Goal: Task Accomplishment & Management: Use online tool/utility

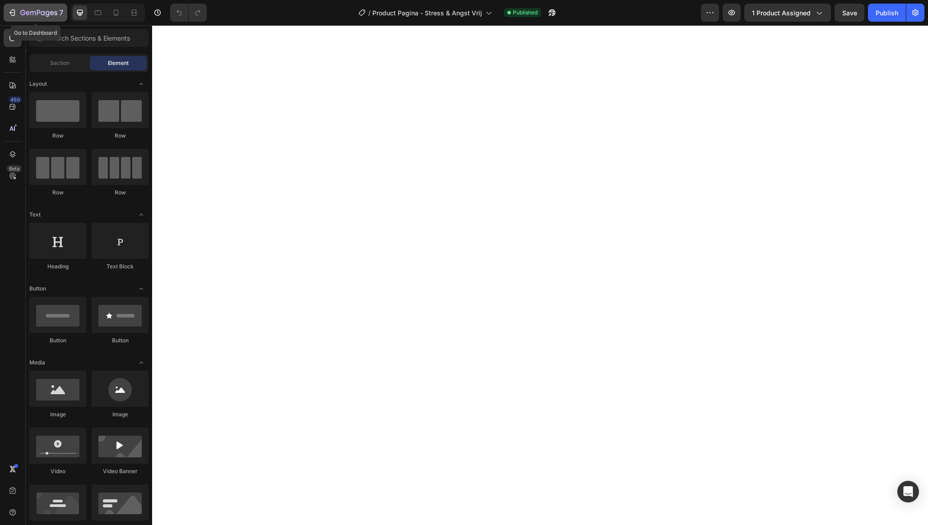
click at [10, 13] on icon "button" at bounding box center [11, 12] width 4 height 3
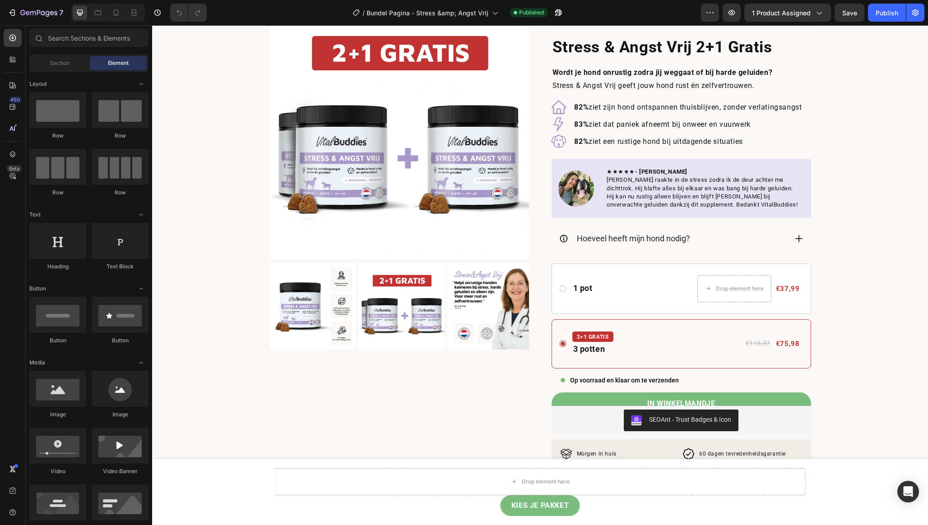
scroll to position [100, 0]
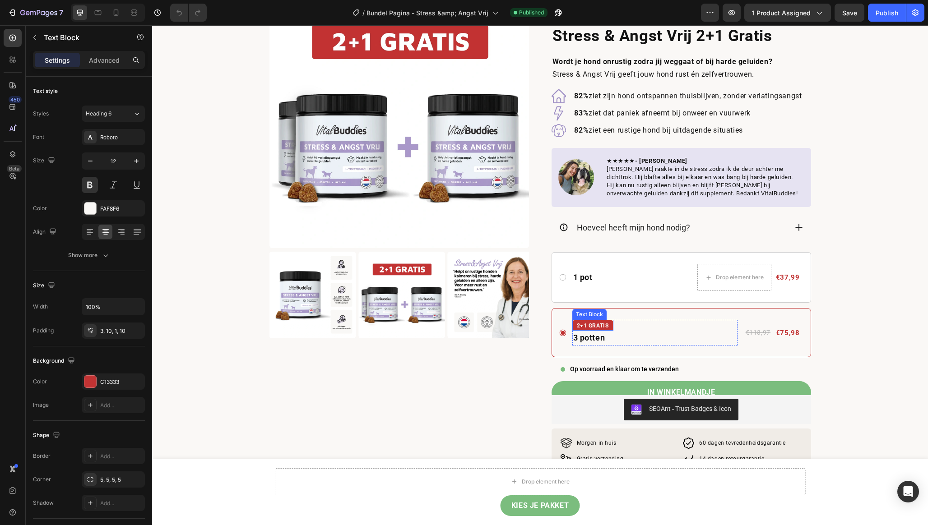
click at [600, 324] on p "2+1 GRATIS" at bounding box center [593, 326] width 32 height 9
click at [589, 325] on p "2+1 GRATIS" at bounding box center [593, 326] width 32 height 9
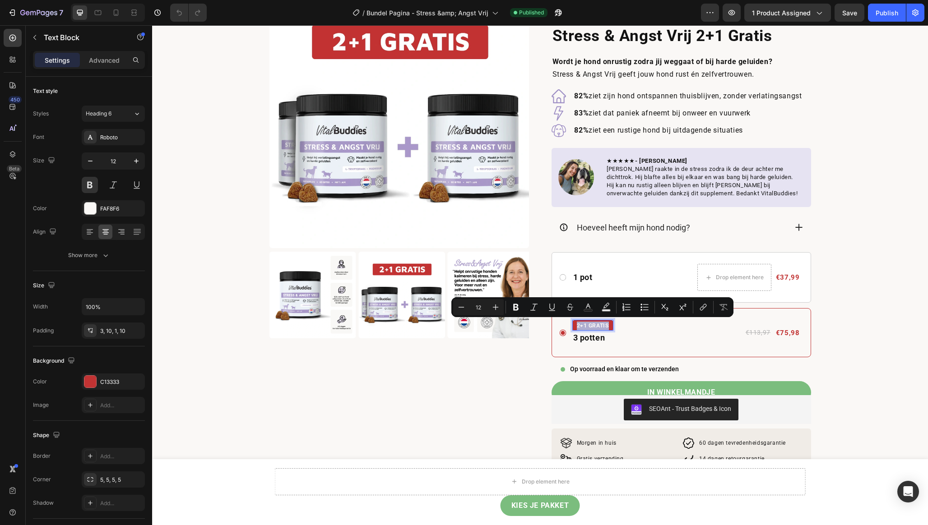
click at [589, 325] on p "2+1 GRATIS" at bounding box center [593, 326] width 32 height 9
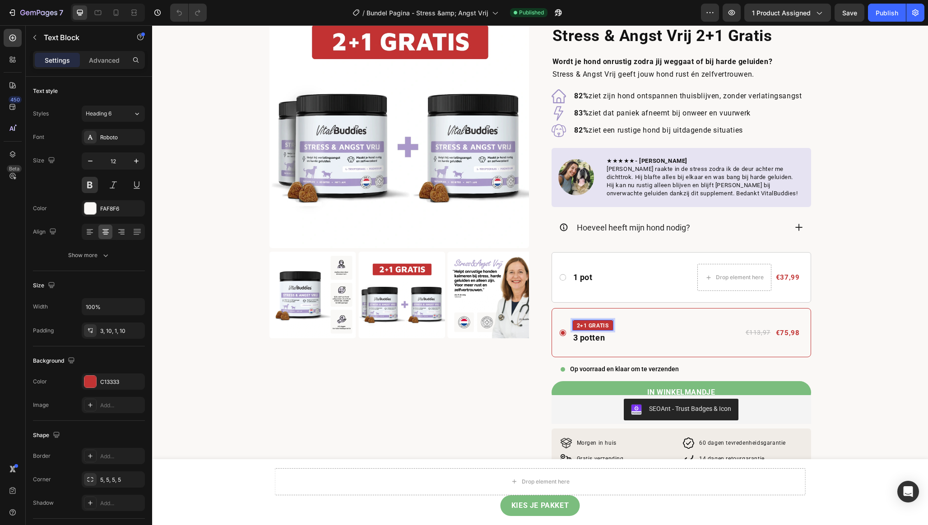
click at [597, 325] on p "2+1 GRATIS" at bounding box center [593, 326] width 32 height 9
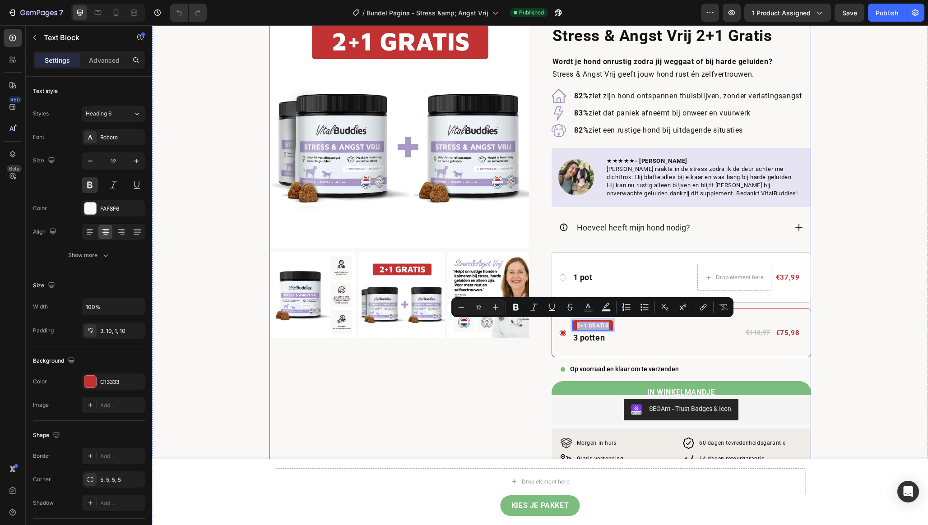
click at [412, 399] on div "Product Images" at bounding box center [398, 269] width 259 height 560
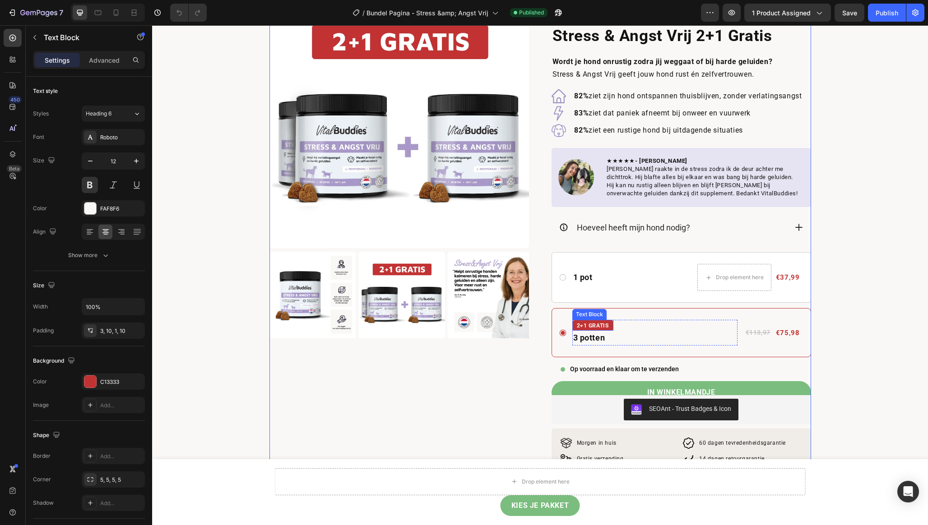
click at [608, 327] on p "2+1 GRATIS" at bounding box center [593, 326] width 32 height 9
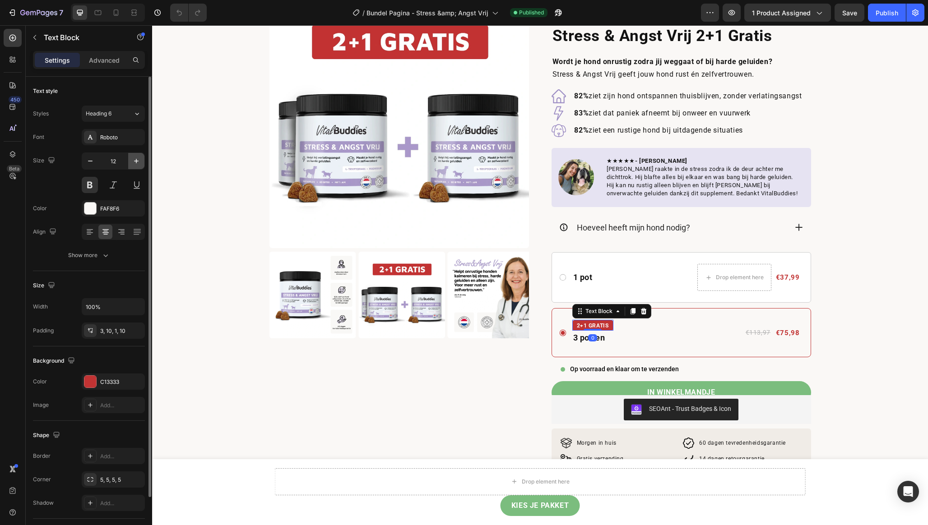
click at [136, 161] on icon "button" at bounding box center [136, 161] width 9 height 9
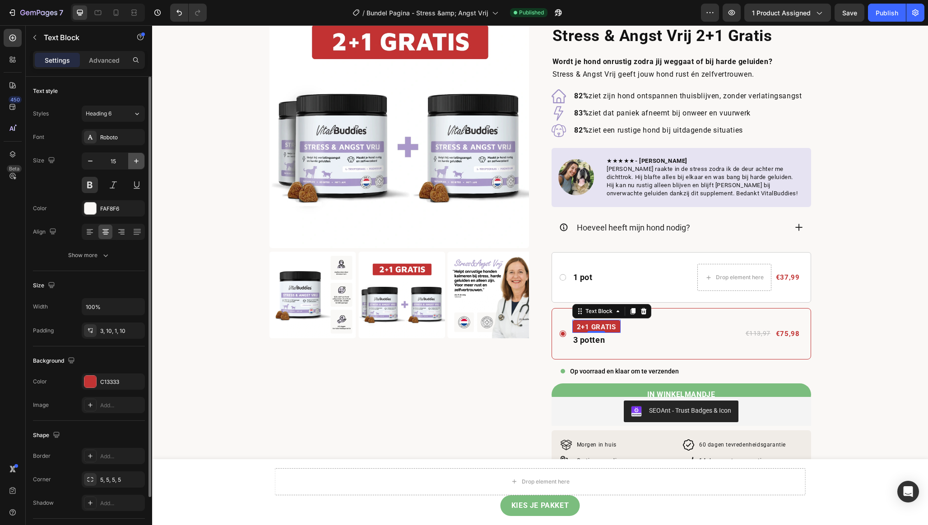
click at [136, 161] on icon "button" at bounding box center [136, 161] width 9 height 9
type input "16"
click at [606, 327] on p "2+1 GRATIS" at bounding box center [598, 328] width 42 height 12
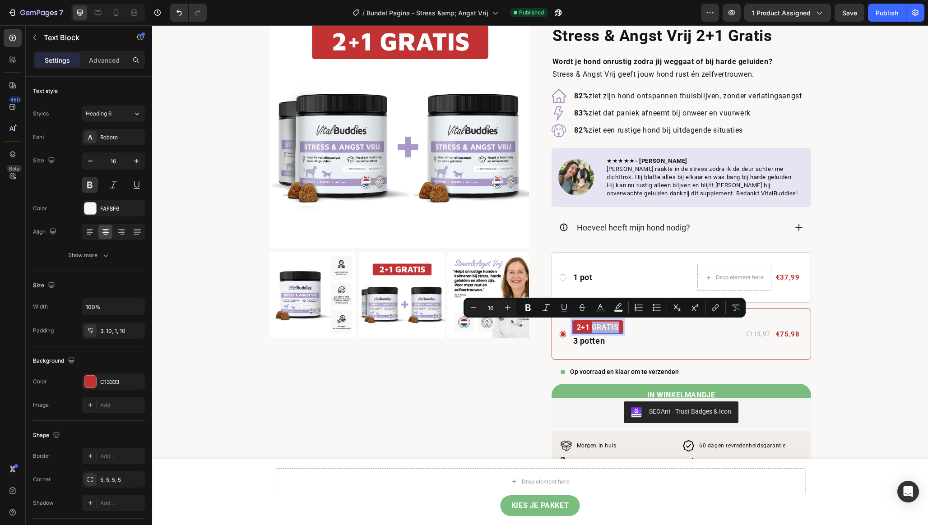
click at [614, 327] on p "2+1 GRATIS" at bounding box center [598, 328] width 42 height 12
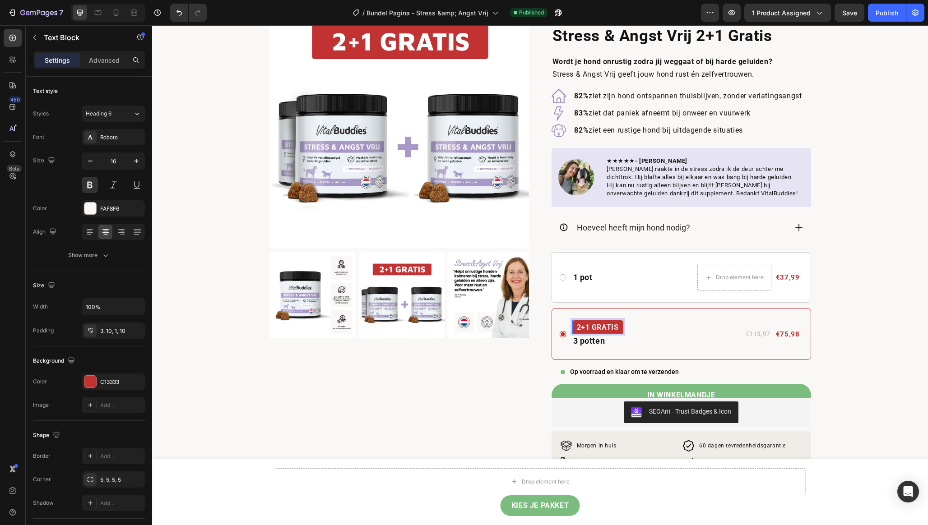
click at [619, 329] on div "2+1 GRATIS" at bounding box center [597, 327] width 51 height 14
click at [600, 339] on p "3 potten" at bounding box center [597, 341] width 49 height 13
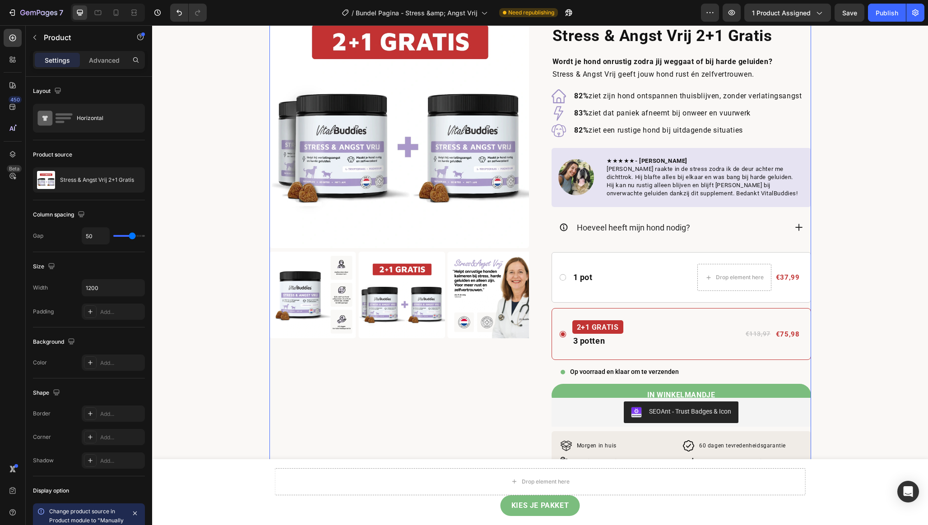
click at [453, 385] on div "Product Images" at bounding box center [398, 270] width 259 height 563
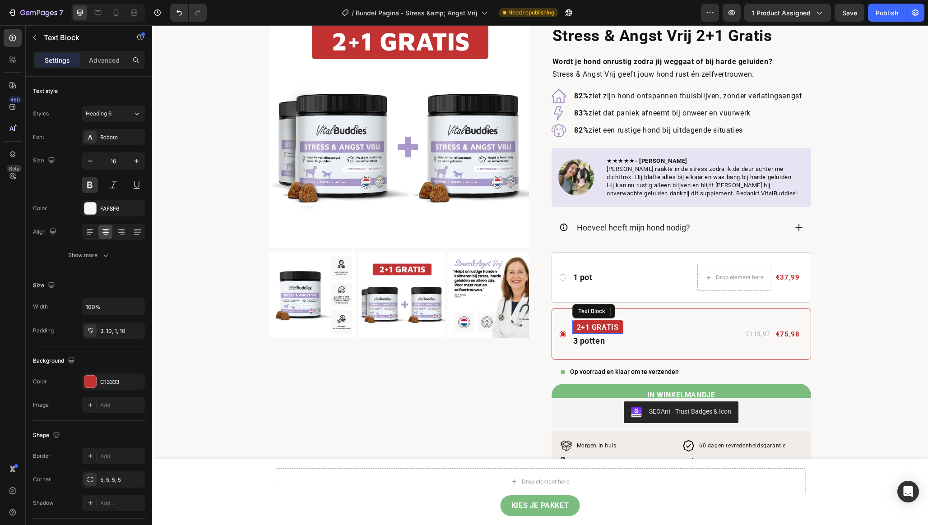
click at [608, 327] on p "2+1 GRATIS" at bounding box center [598, 328] width 42 height 12
click at [619, 327] on div "2+1 GRATIS" at bounding box center [597, 327] width 51 height 14
click at [594, 340] on p "3 potten" at bounding box center [608, 341] width 70 height 13
click at [591, 338] on p "3 potten" at bounding box center [608, 341] width 70 height 13
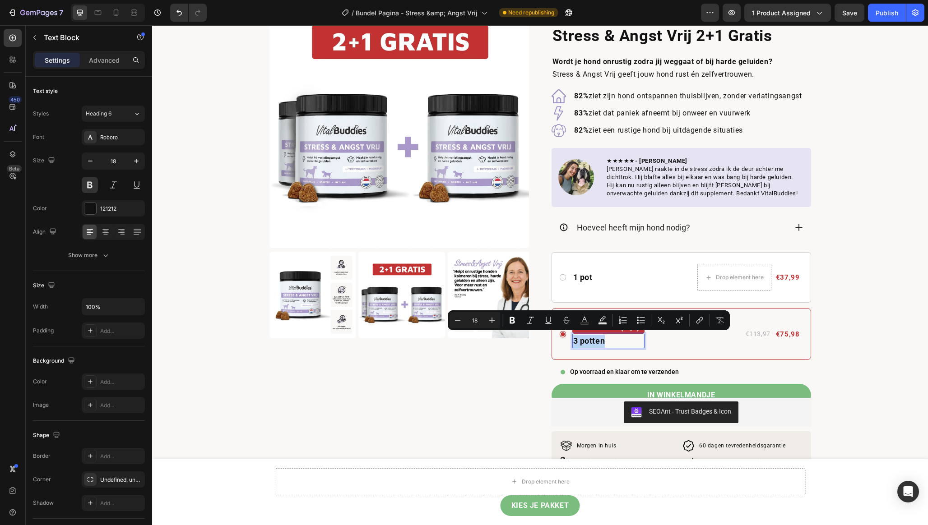
click at [596, 340] on p "3 potten" at bounding box center [608, 341] width 70 height 13
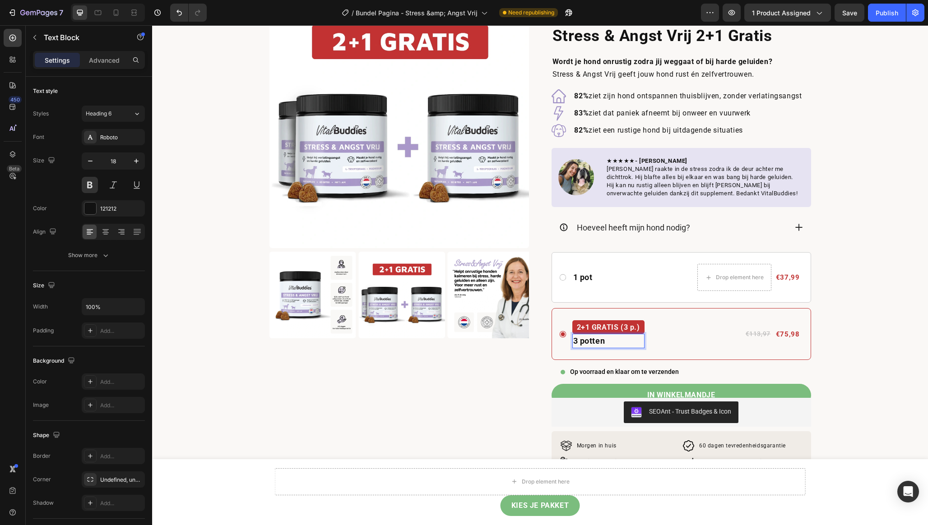
click at [596, 340] on p "3 potten" at bounding box center [608, 341] width 70 height 13
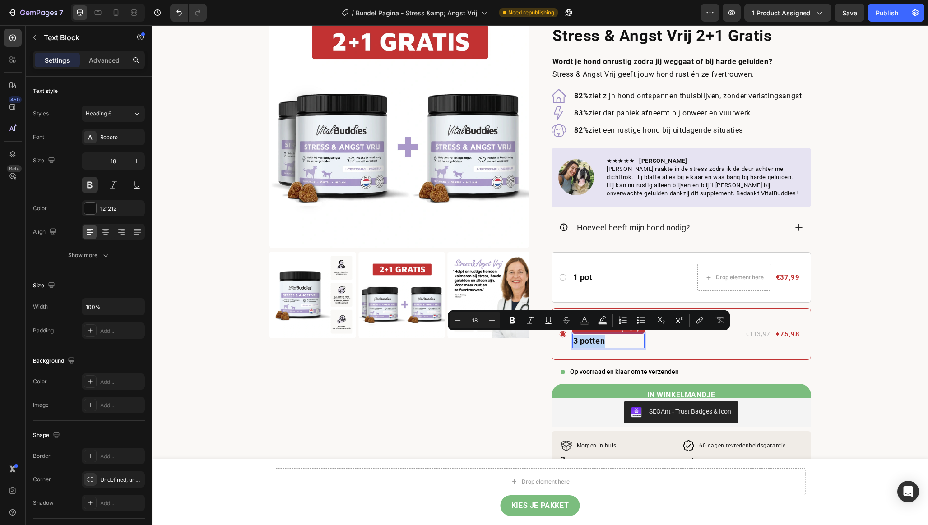
type input "16"
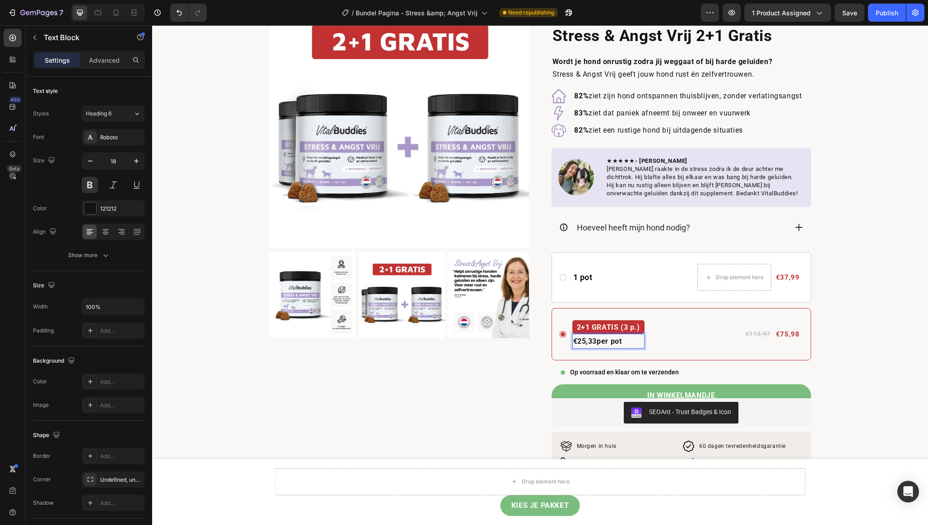
click at [626, 343] on p "€25,33 per pot" at bounding box center [608, 342] width 70 height 14
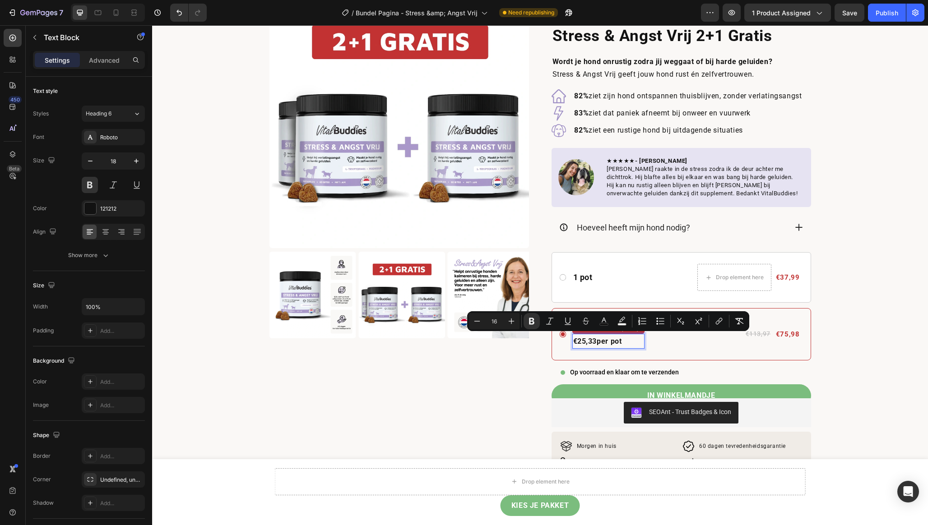
drag, startPoint x: 626, startPoint y: 341, endPoint x: 594, endPoint y: 341, distance: 32.5
click at [594, 341] on p "€25,33 per pot" at bounding box center [608, 342] width 70 height 14
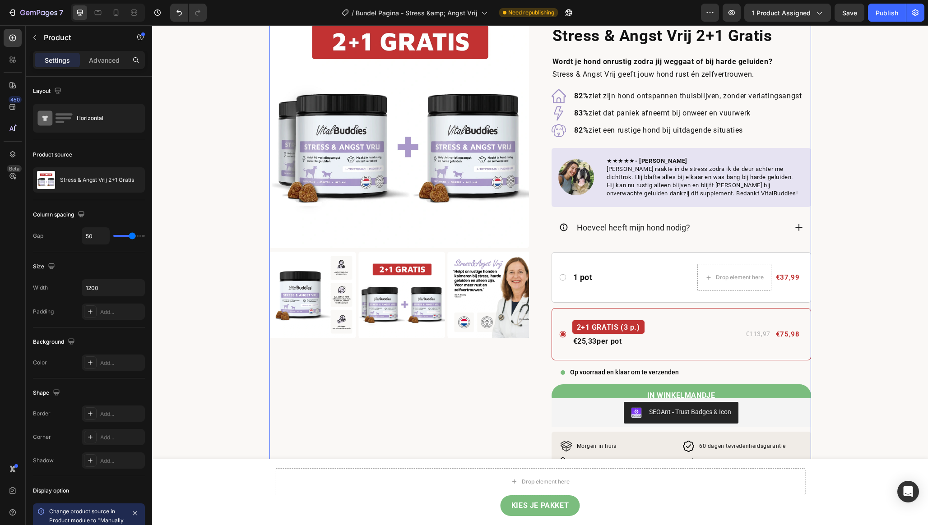
drag, startPoint x: 479, startPoint y: 369, endPoint x: 542, endPoint y: 357, distance: 63.7
click at [479, 369] on div "Product Images" at bounding box center [398, 271] width 259 height 564
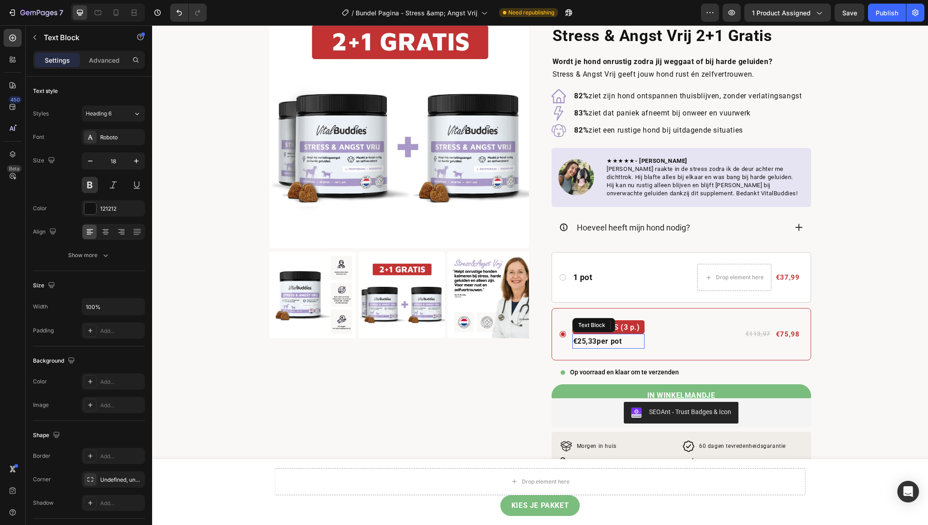
click at [595, 341] on strong "€25,33" at bounding box center [585, 341] width 24 height 9
click at [92, 189] on button at bounding box center [90, 185] width 16 height 16
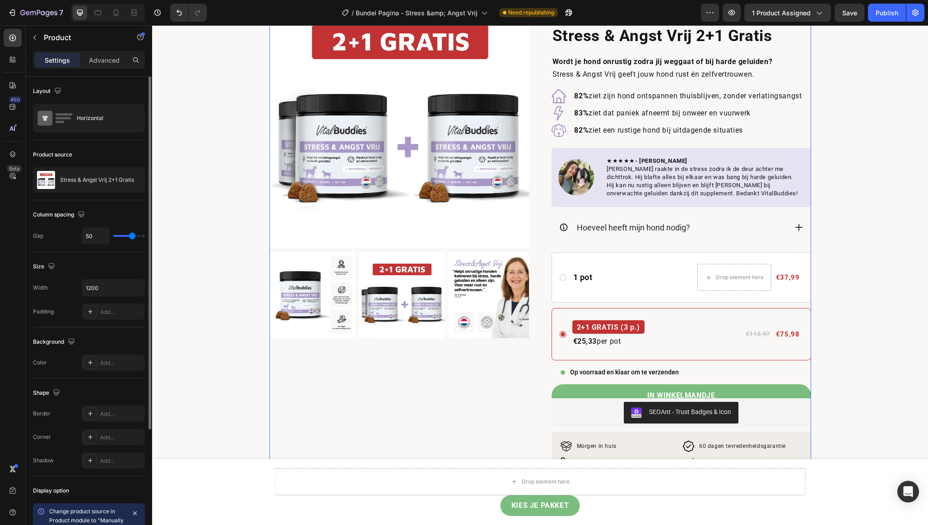
click at [514, 375] on div "Product Images" at bounding box center [398, 271] width 259 height 564
click at [787, 276] on div "€37,99" at bounding box center [788, 277] width 26 height 13
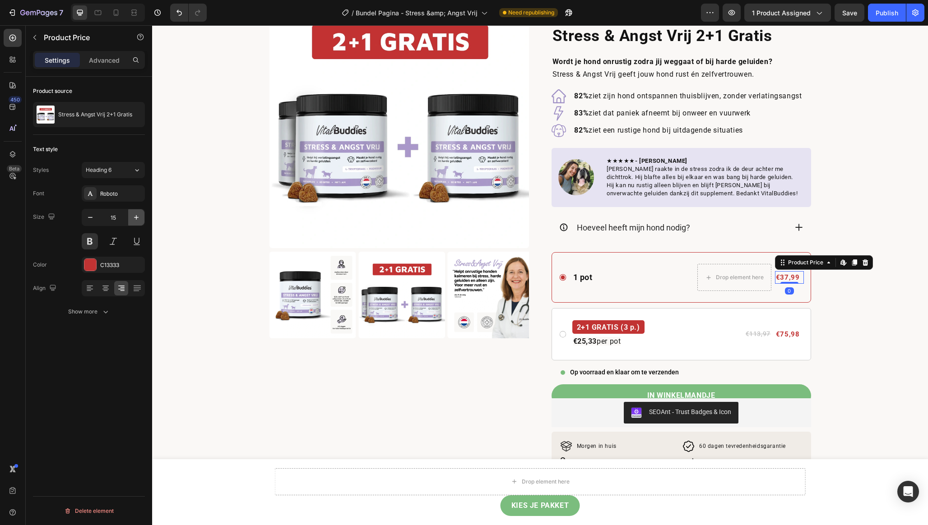
click at [134, 216] on icon "button" at bounding box center [136, 217] width 9 height 9
type input "17"
click at [789, 332] on div "€75,98" at bounding box center [788, 334] width 26 height 13
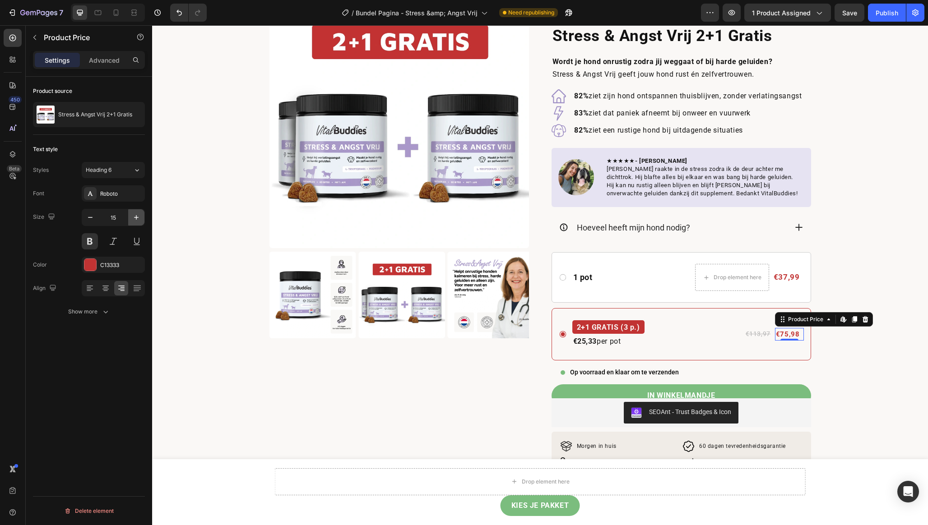
click at [135, 219] on icon "button" at bounding box center [136, 217] width 9 height 9
type input "17"
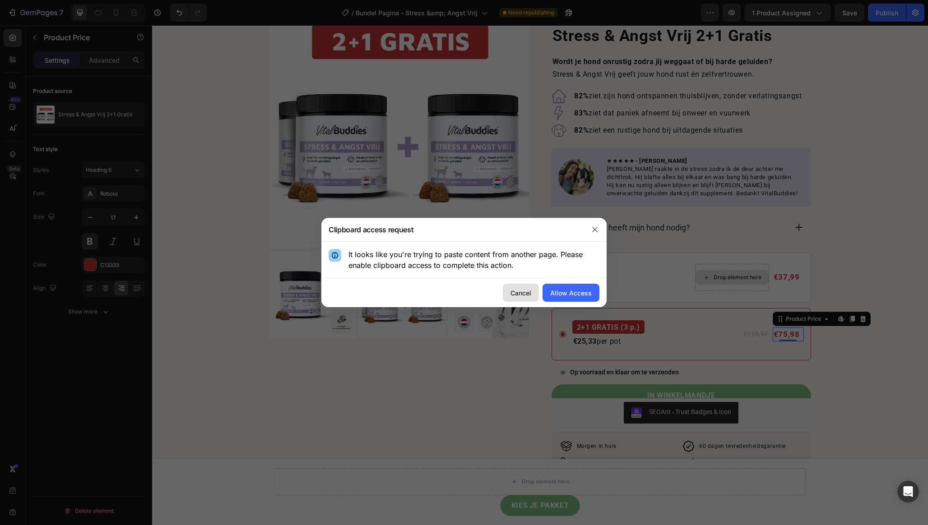
click at [523, 293] on div "Cancel" at bounding box center [520, 292] width 21 height 9
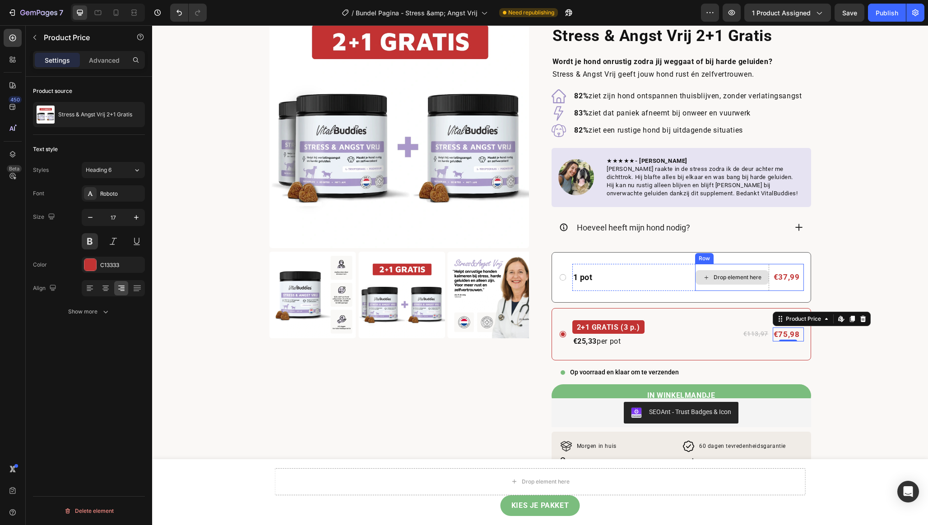
click at [738, 278] on div "Drop element here" at bounding box center [737, 277] width 48 height 7
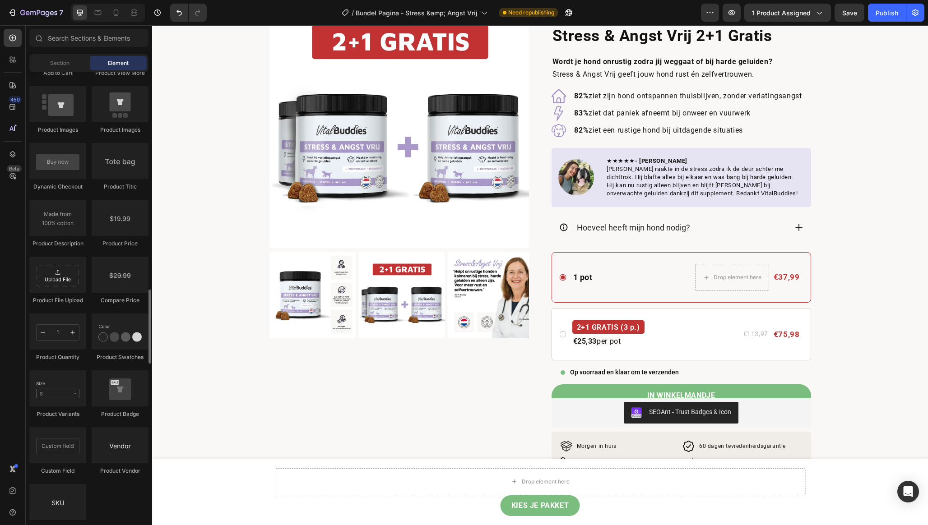
scroll to position [1402, 0]
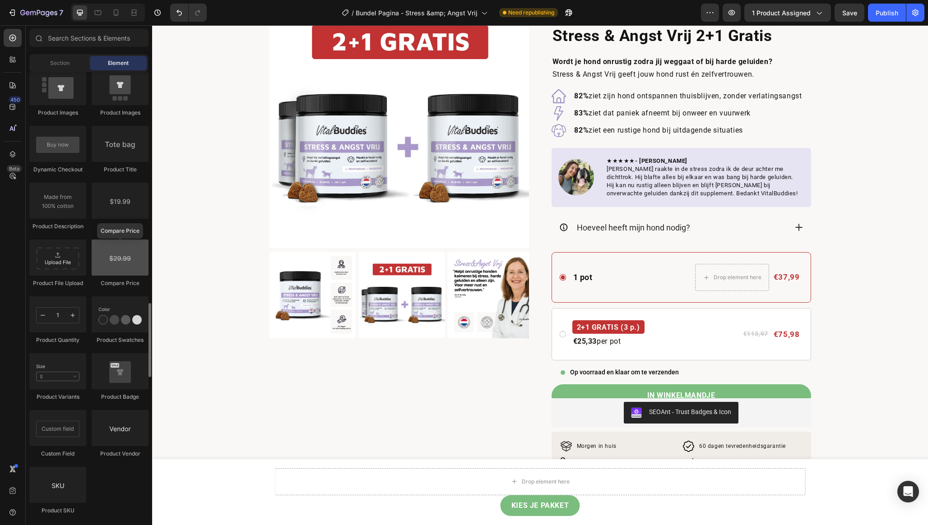
click at [123, 266] on div at bounding box center [120, 258] width 57 height 36
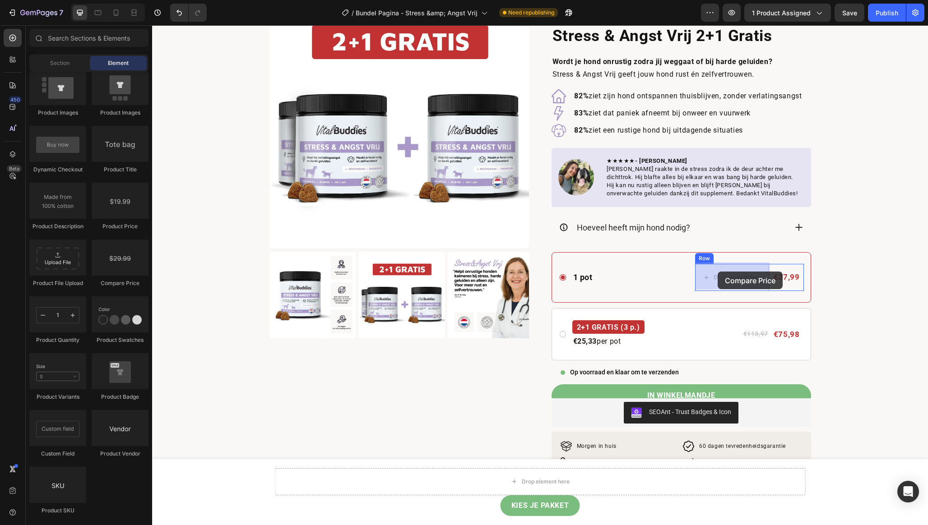
drag, startPoint x: 268, startPoint y: 291, endPoint x: 717, endPoint y: 272, distance: 449.4
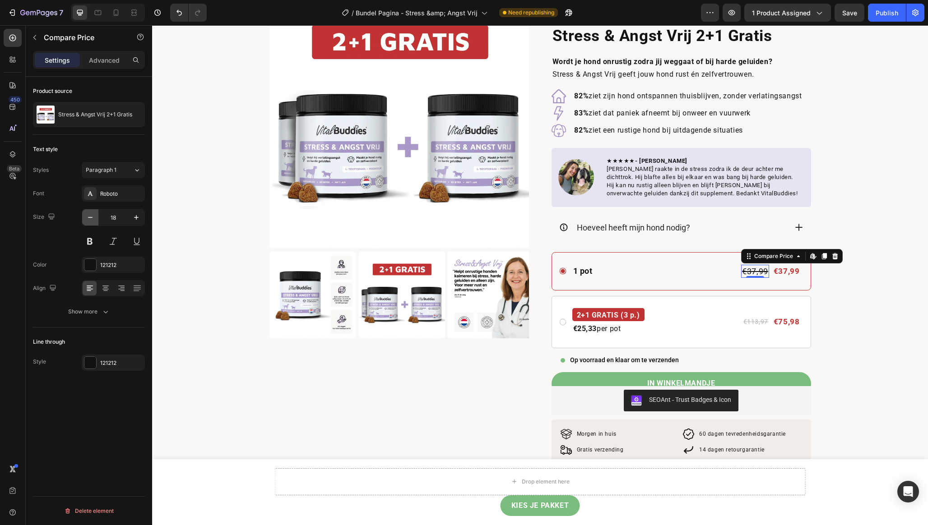
click at [96, 219] on button "button" at bounding box center [90, 217] width 16 height 16
type input "17"
click at [88, 243] on button at bounding box center [90, 241] width 16 height 16
click at [755, 320] on div "€113,97" at bounding box center [755, 322] width 27 height 11
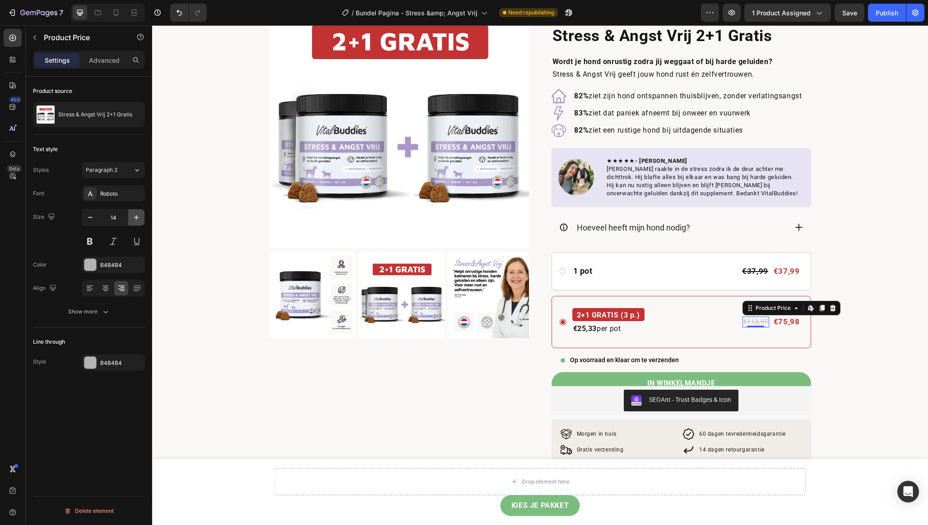
click at [137, 218] on icon "button" at bounding box center [136, 217] width 5 height 5
type input "17"
click at [93, 265] on div at bounding box center [90, 265] width 12 height 12
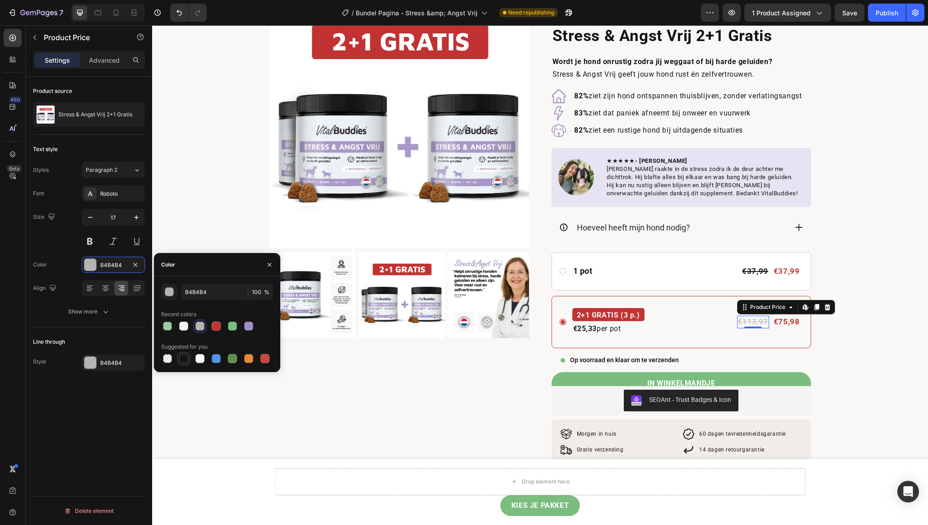
click at [180, 361] on div at bounding box center [183, 358] width 9 height 9
type input "151515"
click at [104, 363] on div "B4B4B4" at bounding box center [113, 363] width 26 height 8
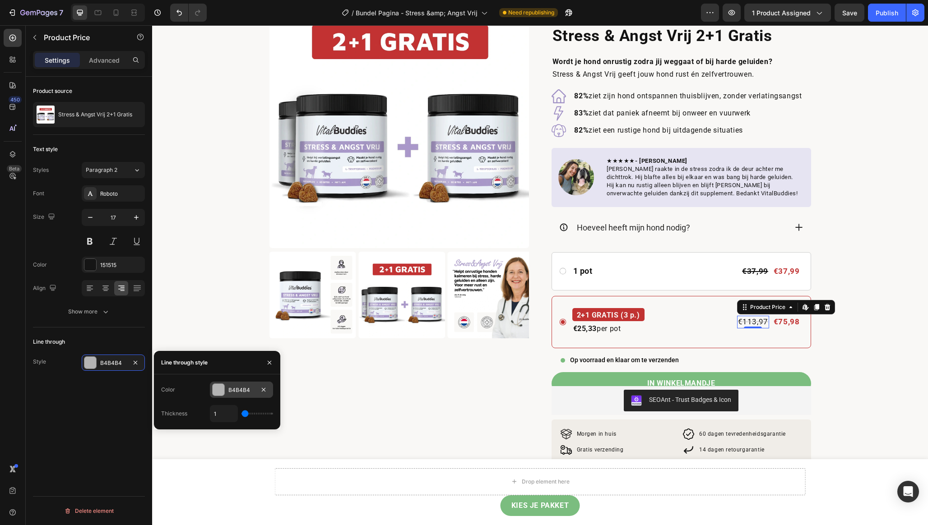
click at [228, 392] on div "B4B4B4" at bounding box center [241, 390] width 26 height 8
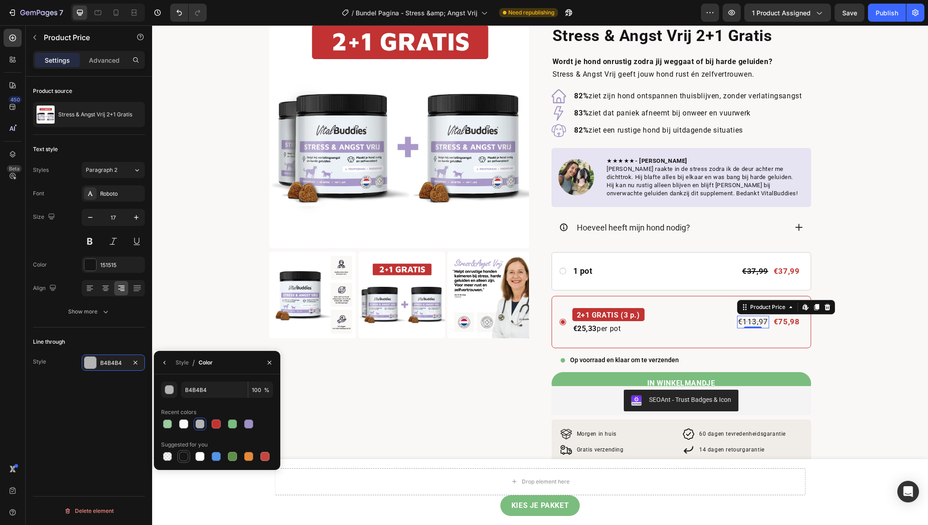
click at [183, 456] on div at bounding box center [183, 456] width 9 height 9
type input "151515"
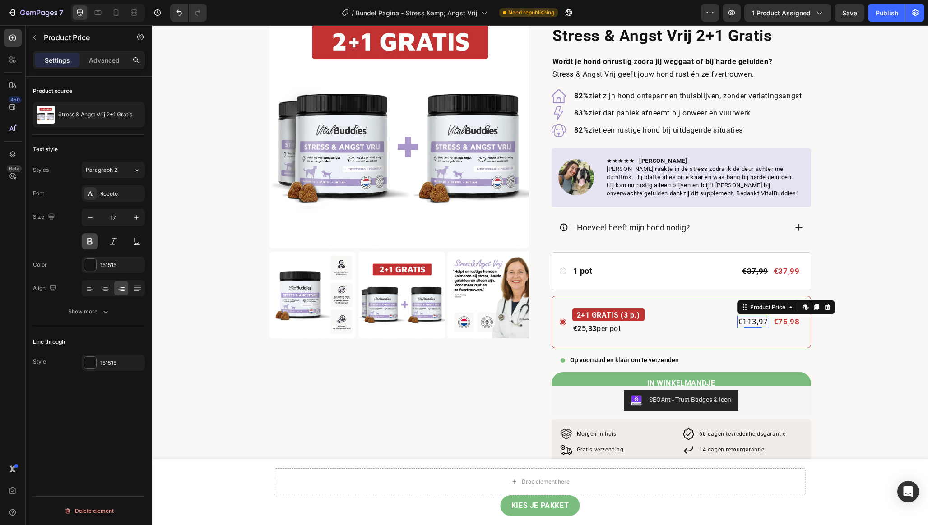
click at [87, 240] on button at bounding box center [90, 241] width 16 height 16
click at [754, 270] on div "€37,99" at bounding box center [755, 271] width 28 height 13
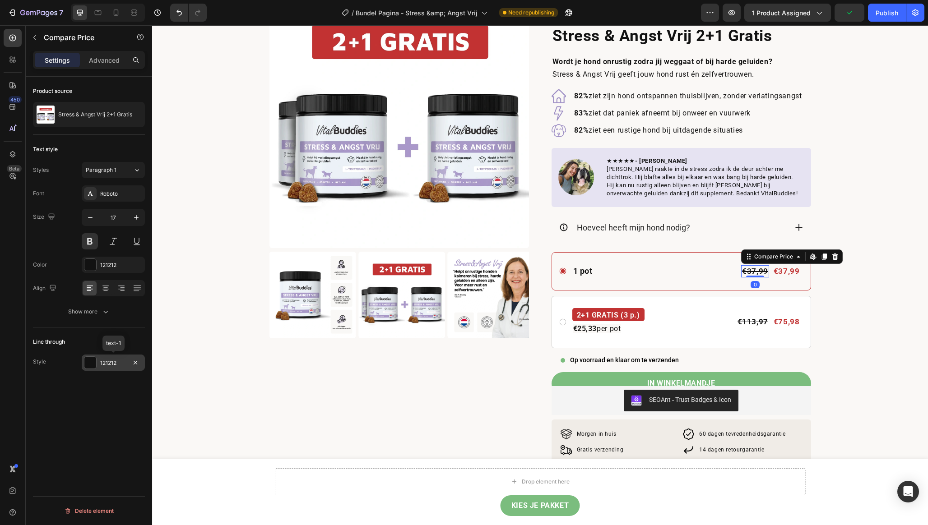
click at [111, 362] on div "121212" at bounding box center [113, 363] width 26 height 8
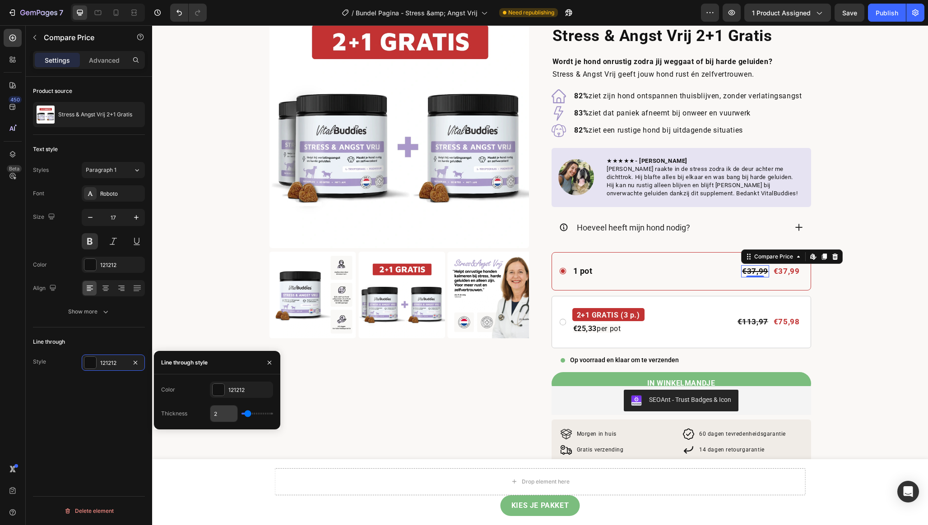
click at [214, 413] on input "2" at bounding box center [223, 414] width 27 height 16
type input "1"
click at [83, 400] on div "Product source Stress & Angst Vrij 2+1 Gratis Text style Styles Paragraph 1 Fon…" at bounding box center [89, 314] width 126 height 474
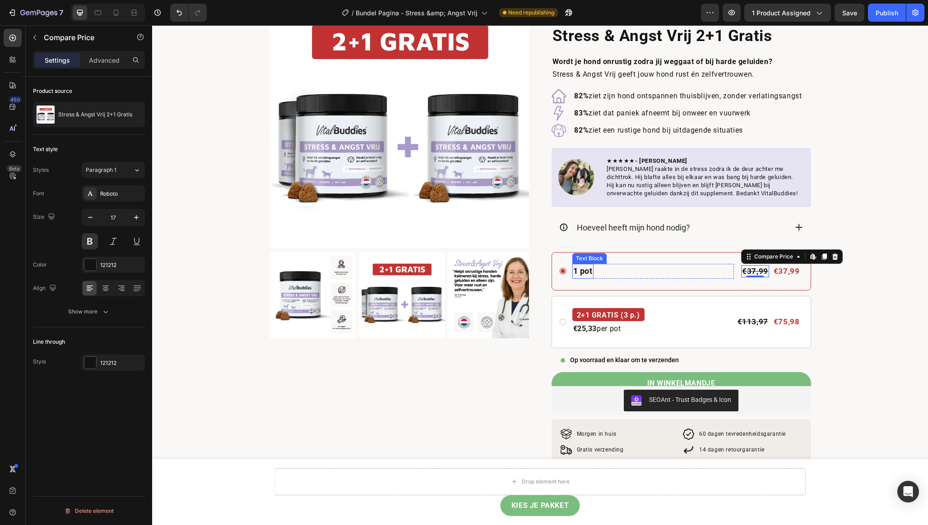
click at [584, 273] on p "1 pot" at bounding box center [582, 271] width 19 height 13
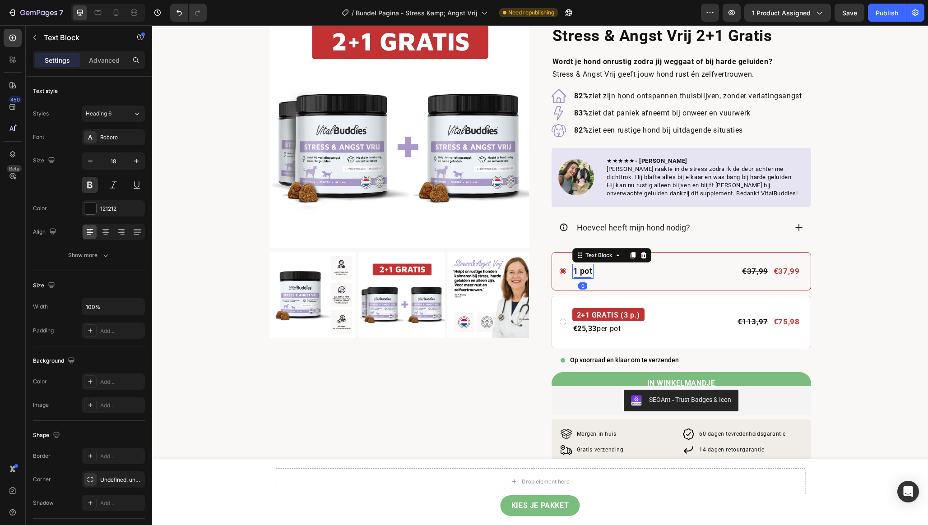
click at [586, 271] on p "1 pot" at bounding box center [582, 271] width 19 height 13
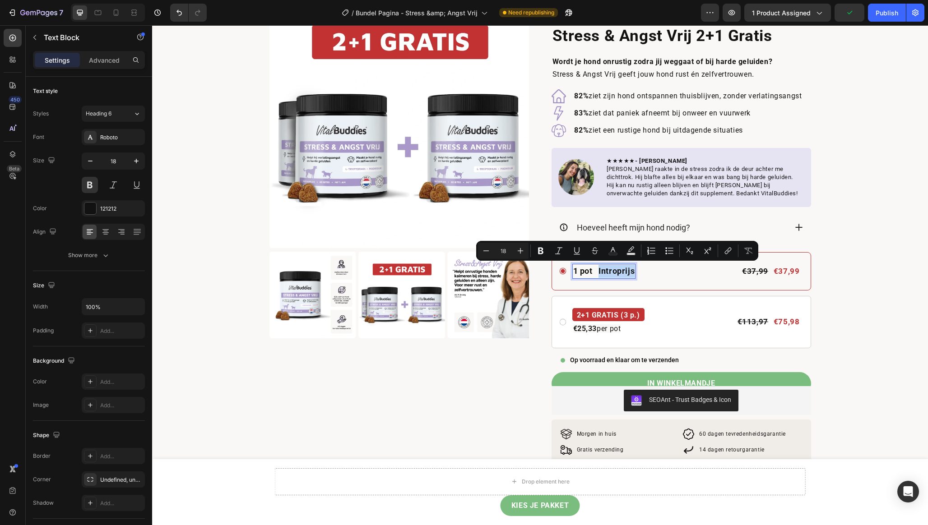
drag, startPoint x: 600, startPoint y: 272, endPoint x: 634, endPoint y: 273, distance: 34.8
click at [634, 273] on p "1 pot Introprijs" at bounding box center [604, 271] width 62 height 13
click at [541, 253] on icon "Editor contextual toolbar" at bounding box center [540, 251] width 5 height 7
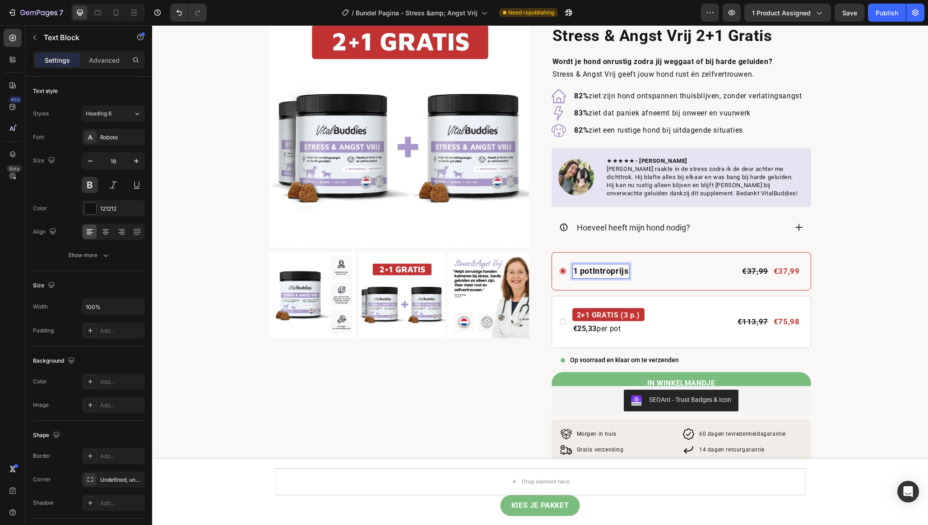
click at [587, 269] on p "1 pot Introprijs" at bounding box center [601, 271] width 56 height 13
click at [90, 185] on button at bounding box center [90, 185] width 16 height 16
click at [611, 273] on strong "Introprijs" at bounding box center [610, 270] width 36 height 9
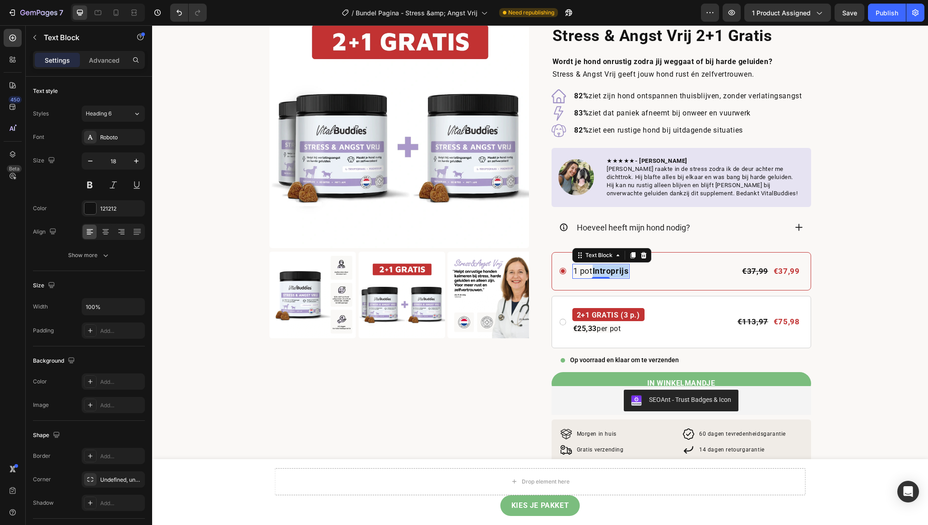
click at [611, 273] on strong "Introprijs" at bounding box center [610, 270] width 36 height 9
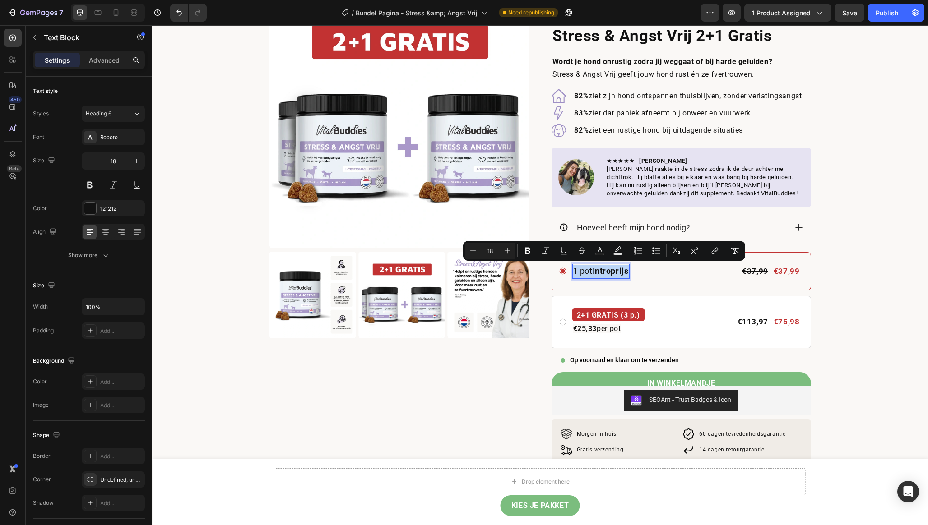
click at [611, 273] on strong "Introprijs" at bounding box center [610, 270] width 36 height 9
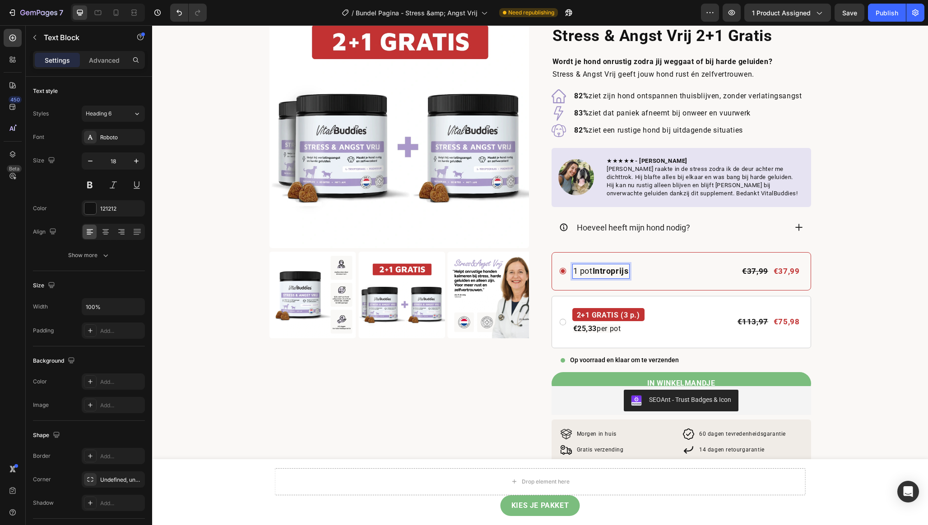
click at [611, 273] on strong "Introprijs" at bounding box center [610, 270] width 36 height 9
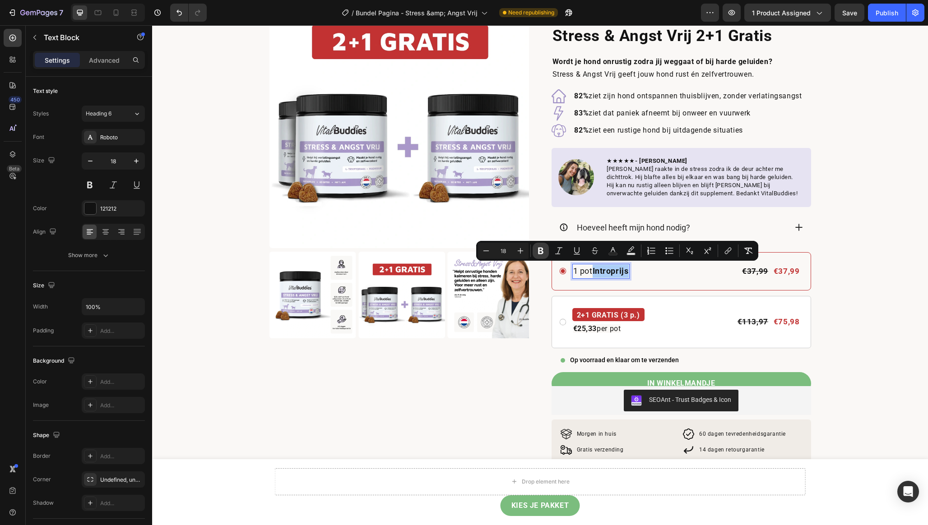
click at [538, 252] on icon "Editor contextual toolbar" at bounding box center [540, 251] width 5 height 7
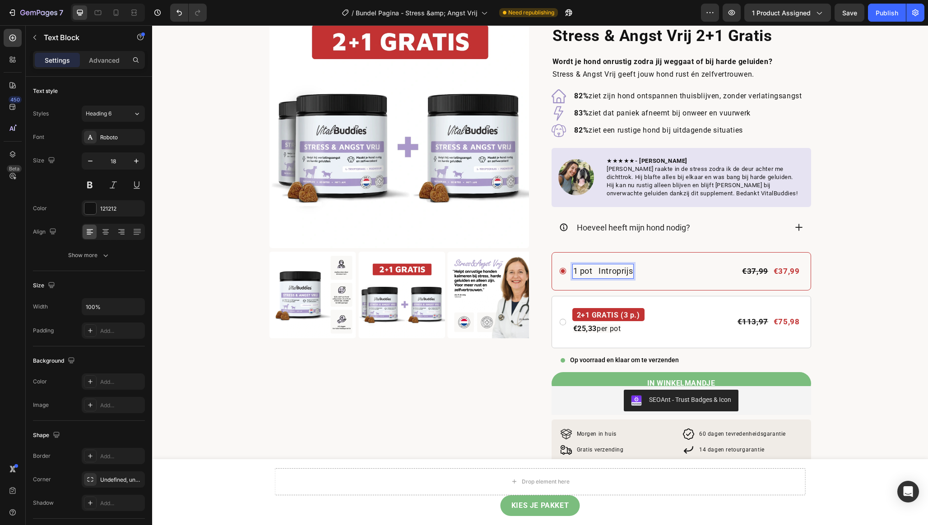
click at [585, 271] on p "1 pot Introprijs" at bounding box center [603, 271] width 60 height 13
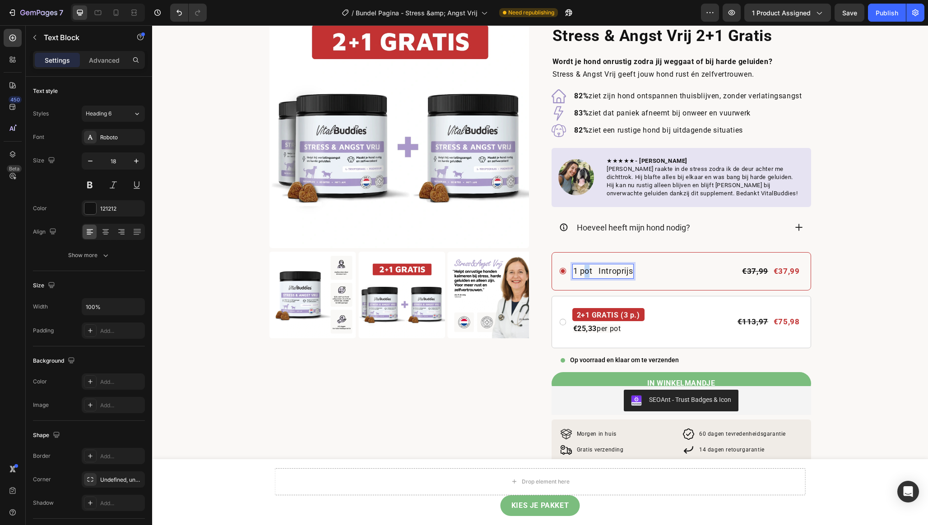
click at [587, 271] on p "1 pot Introprijs" at bounding box center [603, 271] width 60 height 13
drag, startPoint x: 594, startPoint y: 271, endPoint x: 573, endPoint y: 272, distance: 21.2
click at [573, 272] on p "1 pot Introprijs" at bounding box center [603, 271] width 60 height 13
click at [89, 185] on button at bounding box center [90, 185] width 16 height 16
click at [586, 269] on p "1 pot Introprijs" at bounding box center [603, 271] width 60 height 13
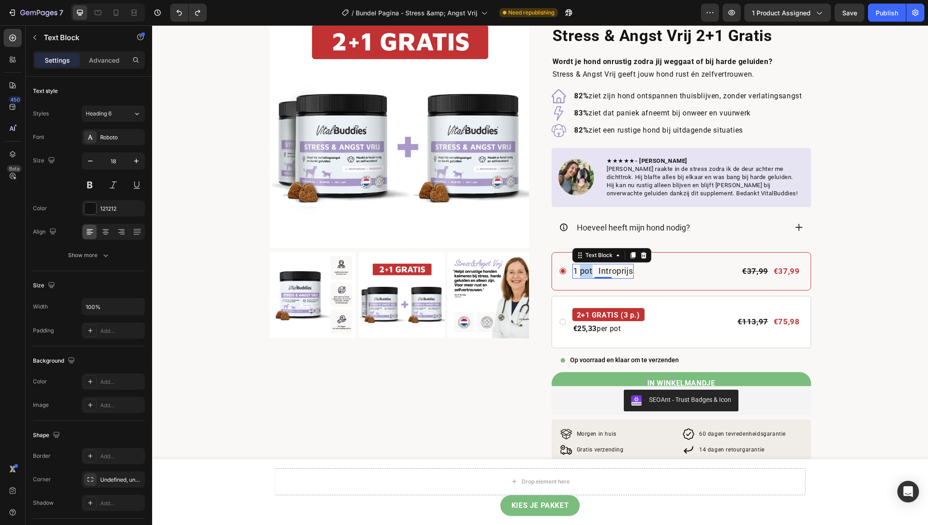
click at [586, 269] on p "1 pot Introprijs" at bounding box center [603, 271] width 60 height 13
click at [591, 272] on p "1 pot Introprijs" at bounding box center [603, 271] width 60 height 13
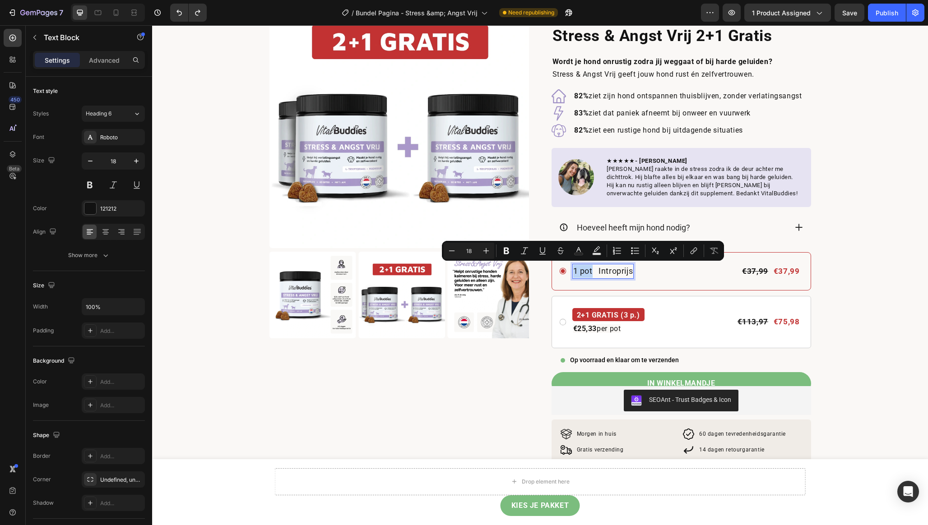
drag, startPoint x: 591, startPoint y: 272, endPoint x: 573, endPoint y: 272, distance: 18.1
click at [573, 272] on p "1 pot Introprijs" at bounding box center [603, 271] width 60 height 13
click at [507, 255] on button "Bold" at bounding box center [506, 251] width 16 height 16
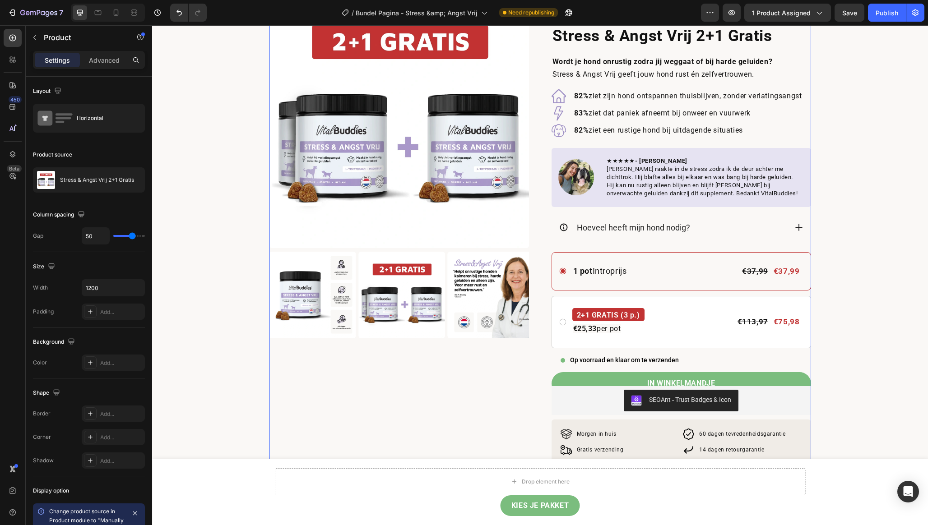
click at [512, 386] on div "Product Images" at bounding box center [398, 264] width 259 height 551
click at [116, 14] on icon at bounding box center [116, 14] width 2 height 1
type input "0"
type input "100%"
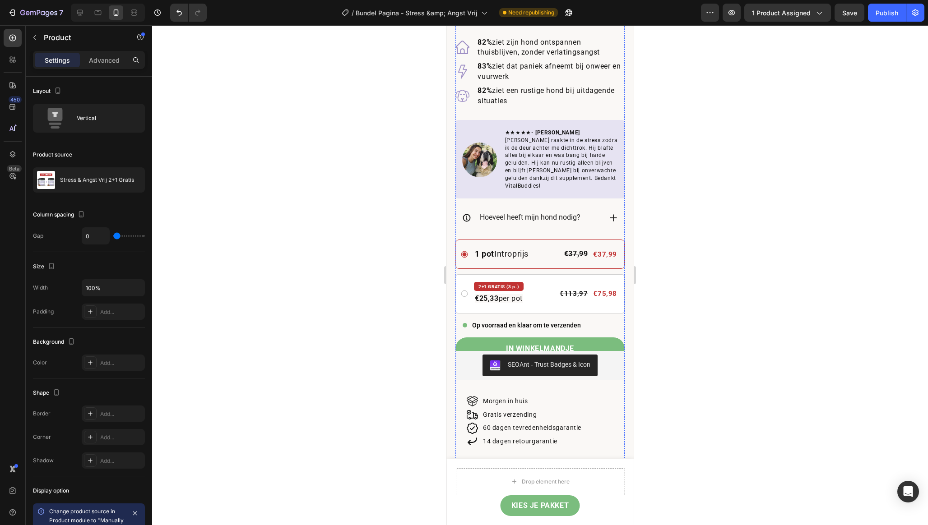
scroll to position [470, 0]
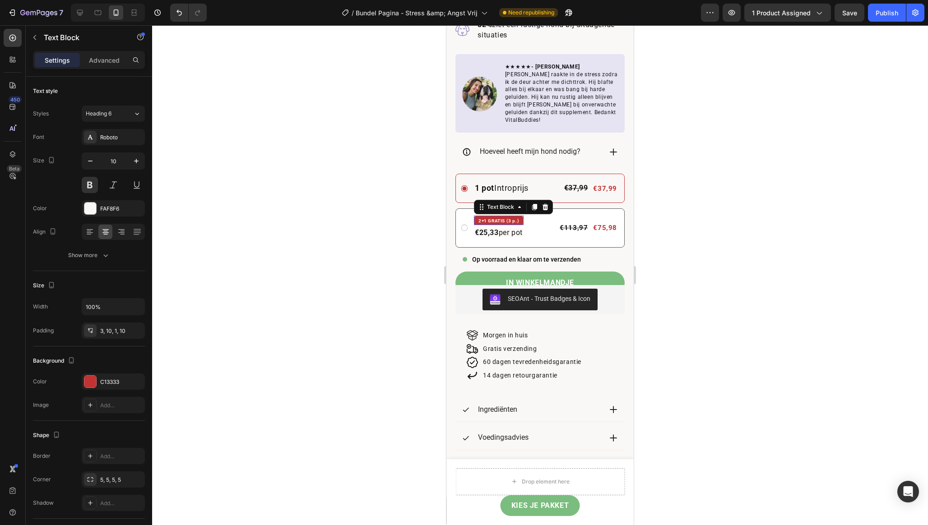
click at [500, 218] on p "2+1 GRATIS (3 p.)" at bounding box center [498, 221] width 41 height 7
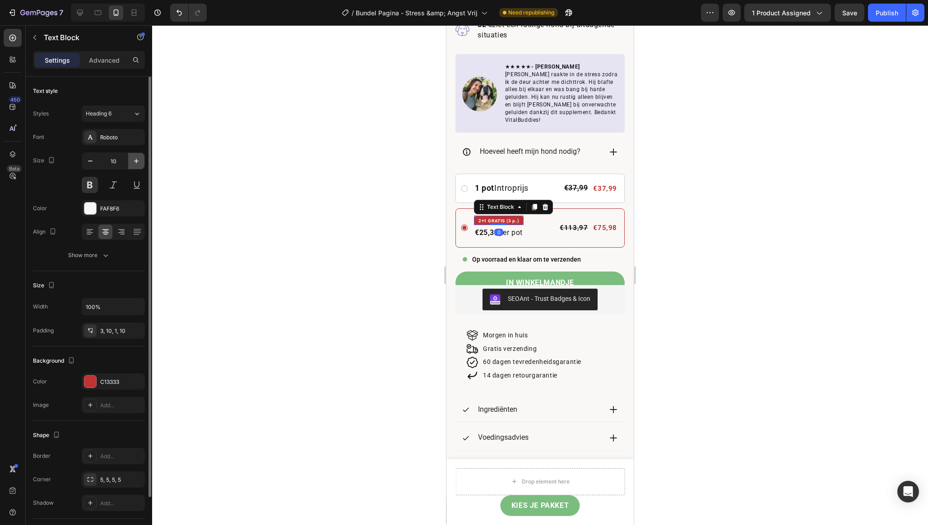
click at [137, 161] on icon "button" at bounding box center [136, 161] width 9 height 9
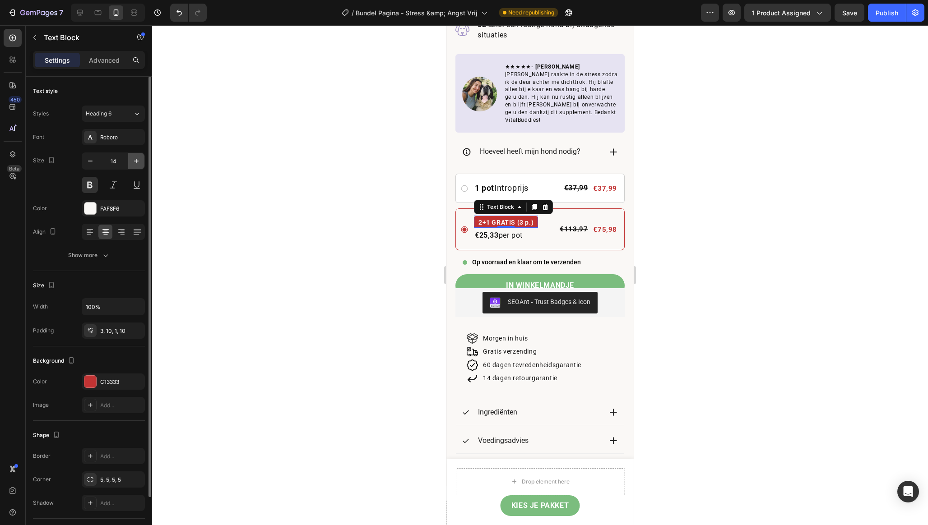
click at [137, 161] on icon "button" at bounding box center [136, 161] width 9 height 9
type input "16"
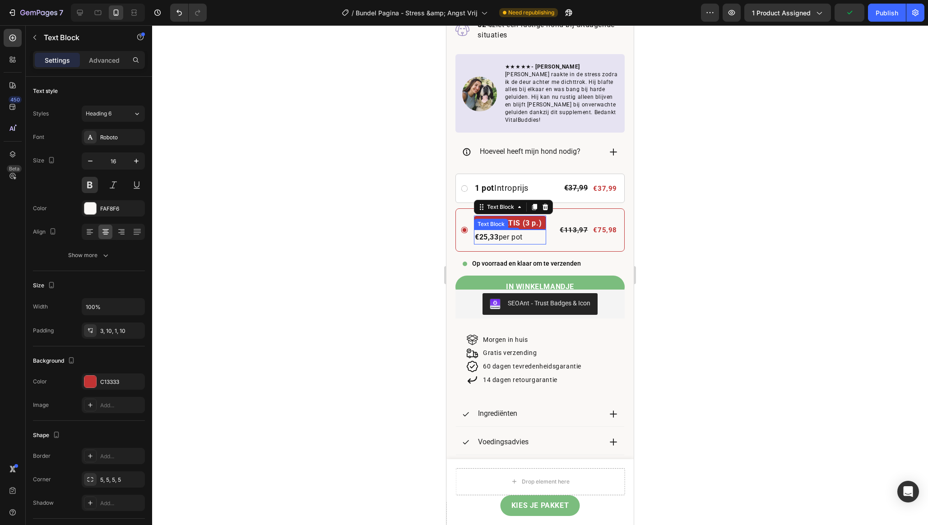
click at [493, 233] on strong "€25,33" at bounding box center [487, 237] width 24 height 9
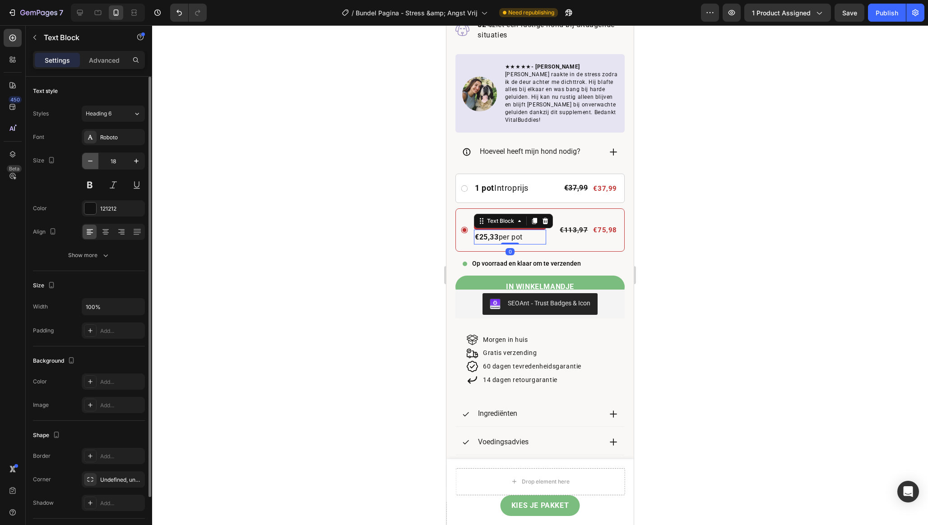
click at [92, 162] on icon "button" at bounding box center [90, 161] width 9 height 9
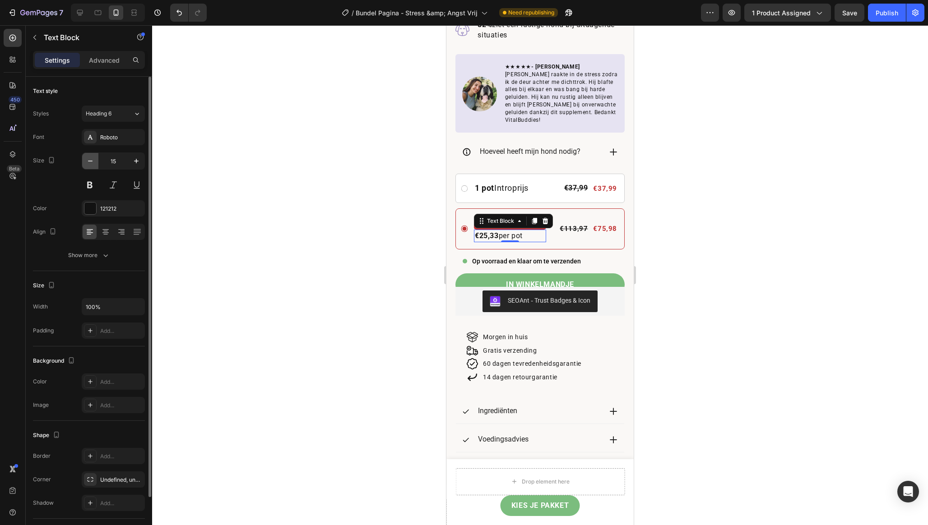
click at [92, 162] on icon "button" at bounding box center [90, 161] width 9 height 9
type input "11"
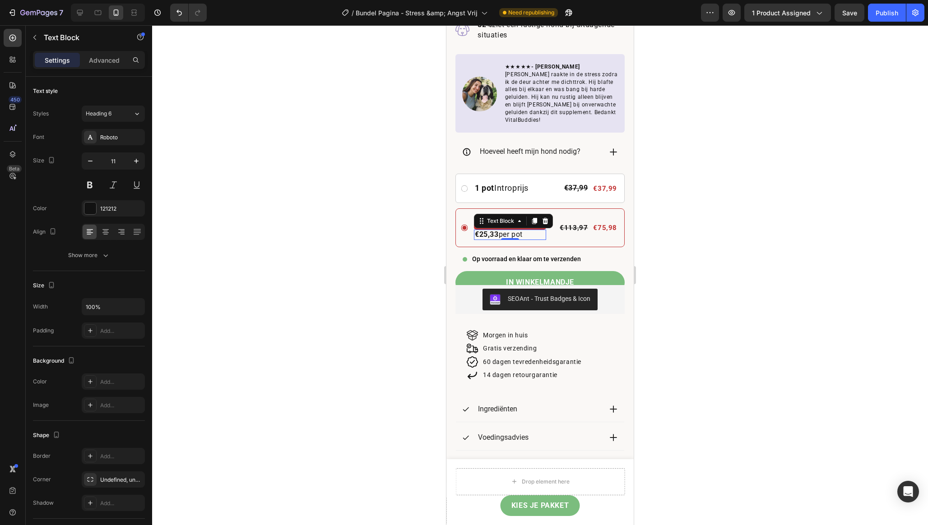
click at [388, 220] on div at bounding box center [540, 275] width 776 height 500
click at [524, 218] on p "2+1 GRATIS (3 p.)" at bounding box center [509, 224] width 63 height 12
click at [523, 182] on p "1 pot Introprijs" at bounding box center [502, 188] width 54 height 13
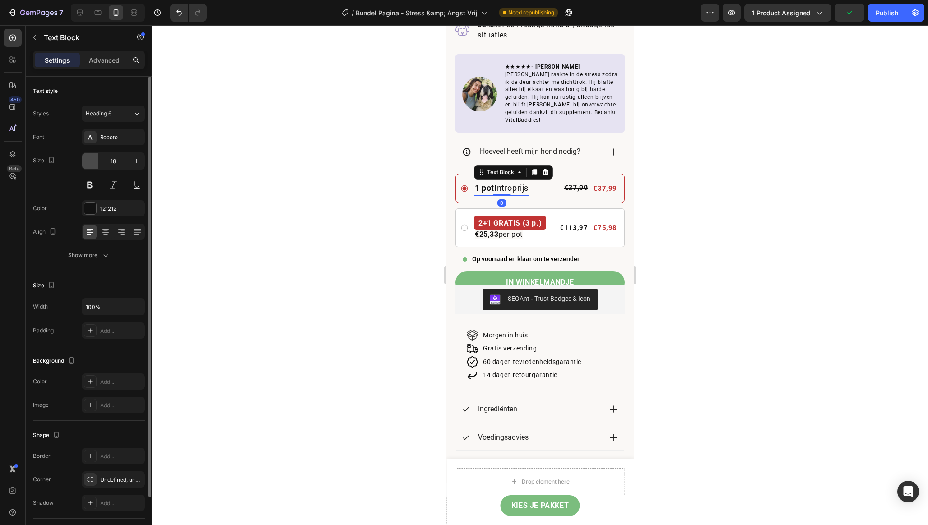
click at [88, 163] on icon "button" at bounding box center [90, 161] width 9 height 9
type input "16"
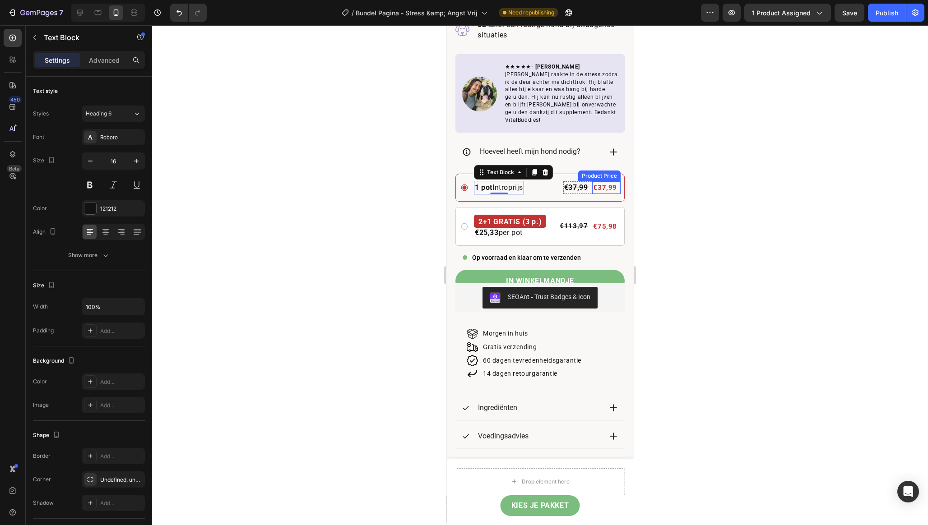
click at [608, 181] on div "€37,99" at bounding box center [605, 187] width 26 height 13
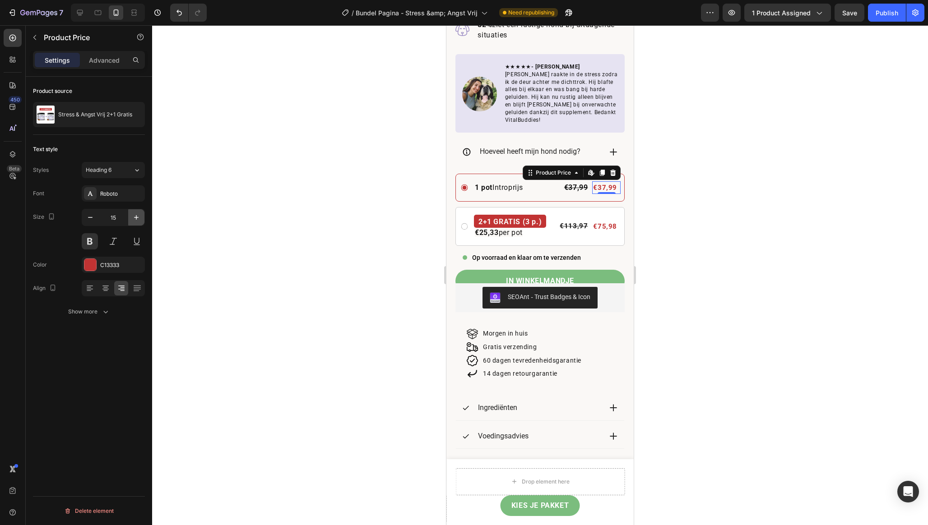
click at [138, 215] on icon "button" at bounding box center [136, 217] width 9 height 9
type input "17"
click at [607, 221] on div "€75,98" at bounding box center [605, 227] width 26 height 13
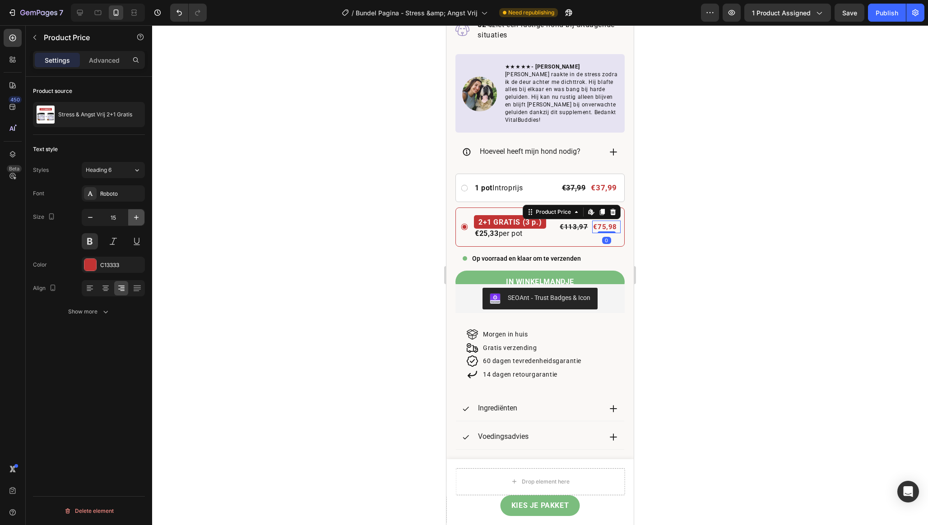
click at [136, 218] on icon "button" at bounding box center [136, 217] width 5 height 5
type input "17"
click at [570, 222] on div "€113,97" at bounding box center [571, 227] width 30 height 11
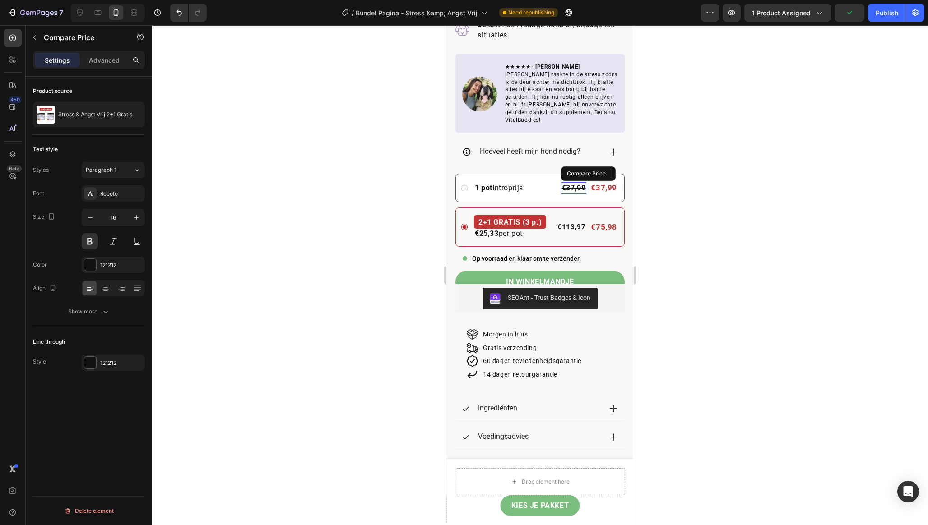
click at [569, 182] on div "€37,99" at bounding box center [574, 188] width 26 height 12
click at [569, 222] on div "€113,97" at bounding box center [571, 227] width 30 height 11
click at [137, 222] on icon "button" at bounding box center [136, 217] width 9 height 9
type input "16"
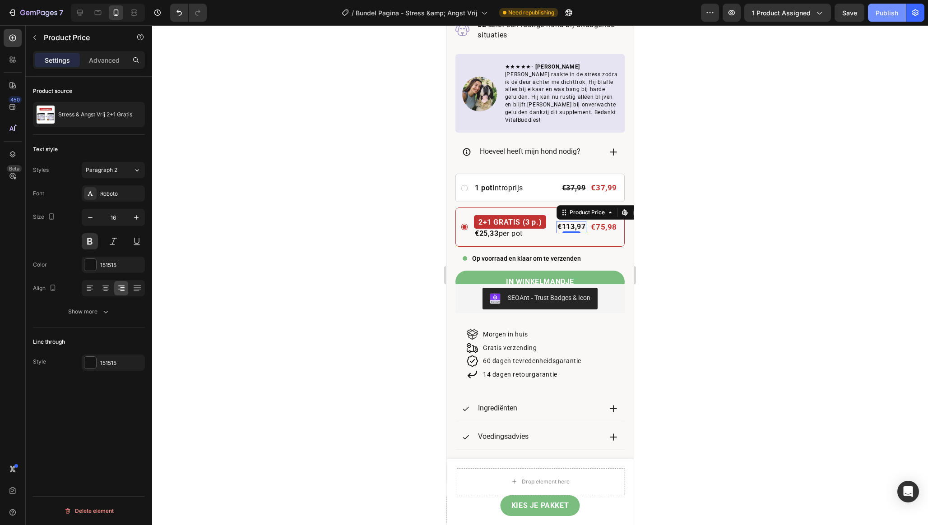
click at [885, 17] on div "Publish" at bounding box center [886, 12] width 23 height 9
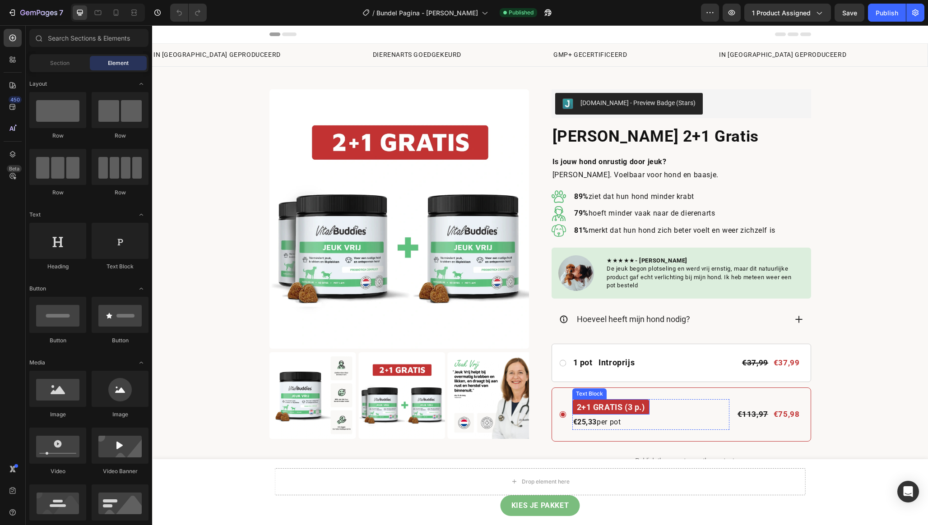
click at [598, 407] on p "2+1 GRATIS (3 p.)" at bounding box center [611, 407] width 68 height 13
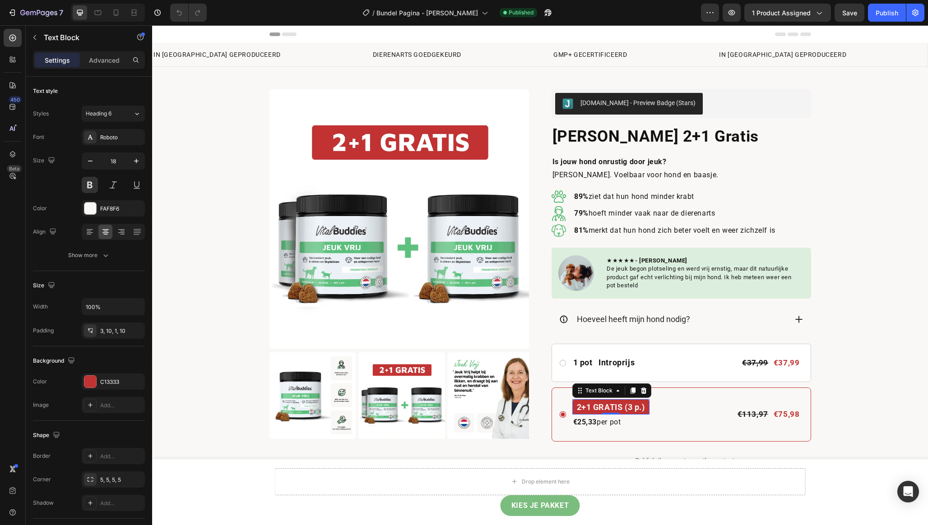
click at [584, 419] on strong "€25,33" at bounding box center [585, 422] width 24 height 9
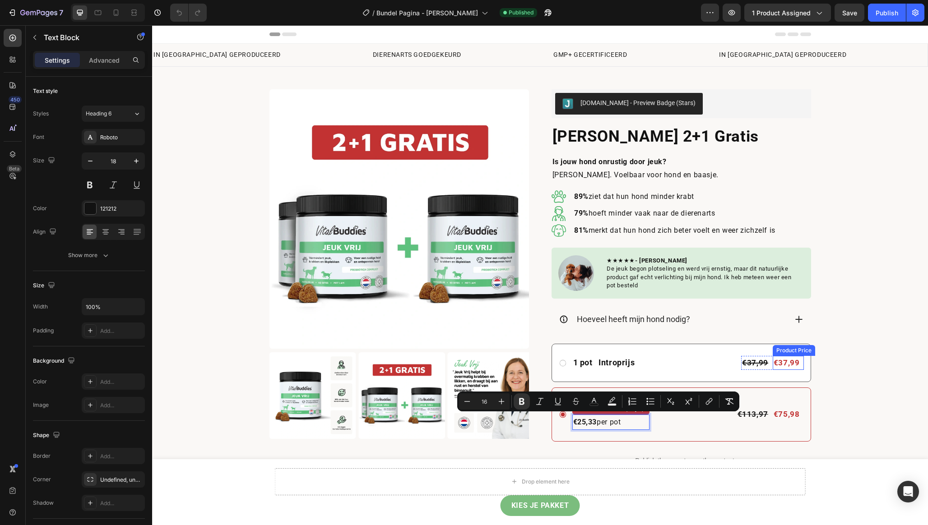
click at [787, 361] on div "€37,99" at bounding box center [787, 363] width 28 height 14
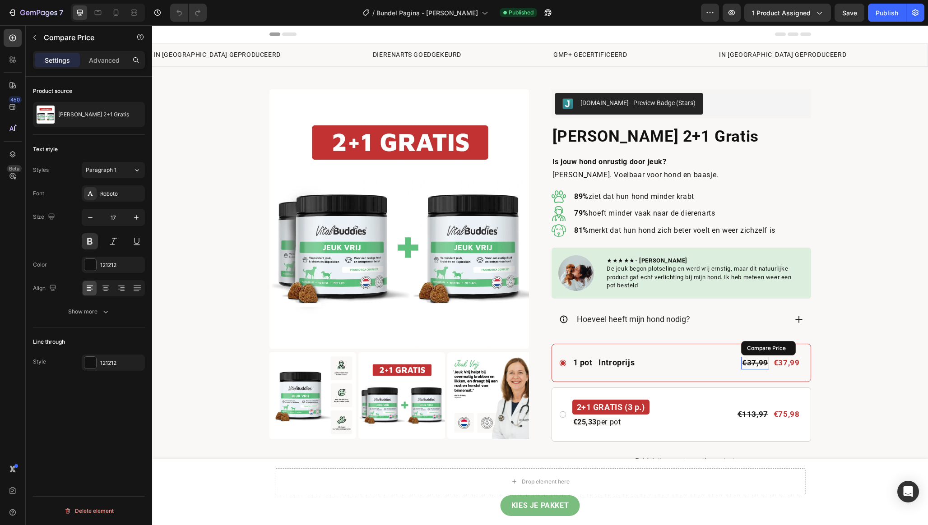
click at [751, 361] on div "€37,99" at bounding box center [755, 363] width 28 height 13
click at [754, 360] on div "€37,99" at bounding box center [755, 363] width 28 height 13
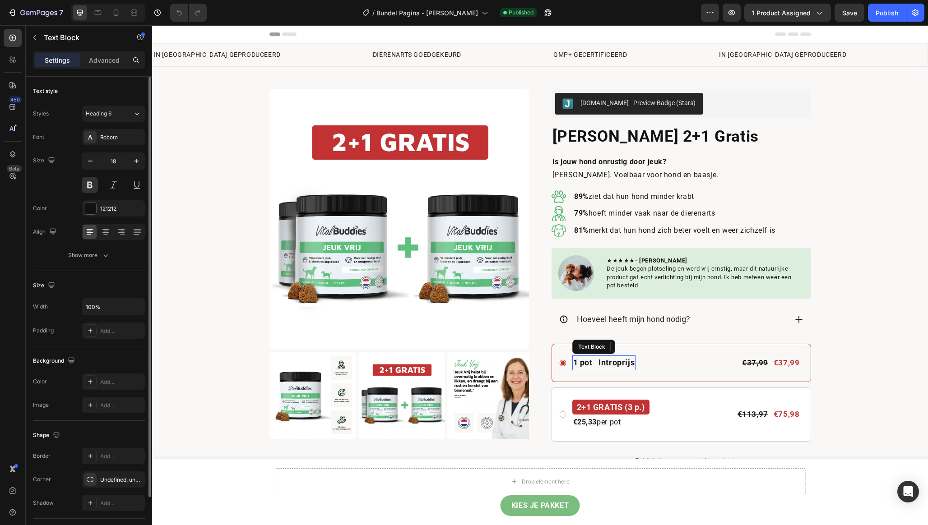
click at [621, 362] on p "1 pot Introprijs" at bounding box center [604, 362] width 62 height 13
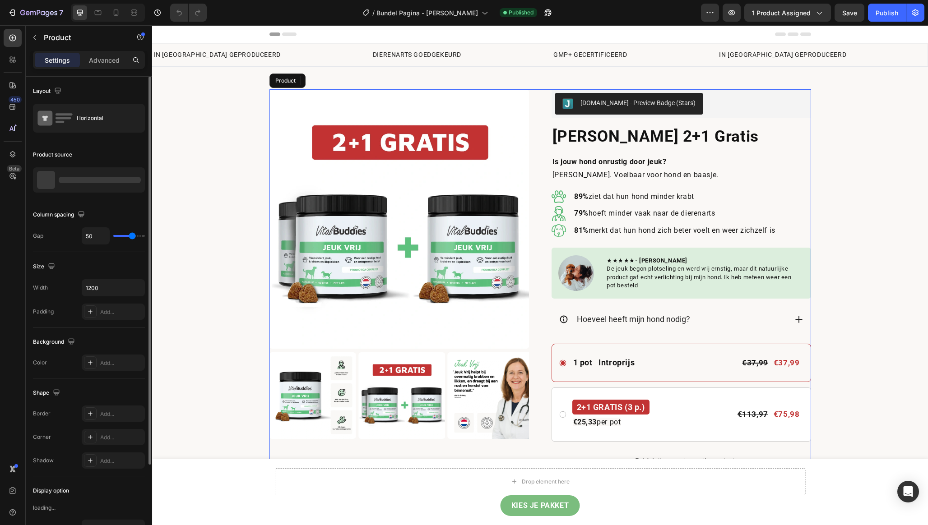
click at [538, 447] on div "Product Images Judge.me - Preview Badge (Stars) Judge.me Jeuk Vrij 2+1 Gratis P…" at bounding box center [540, 368] width 542 height 558
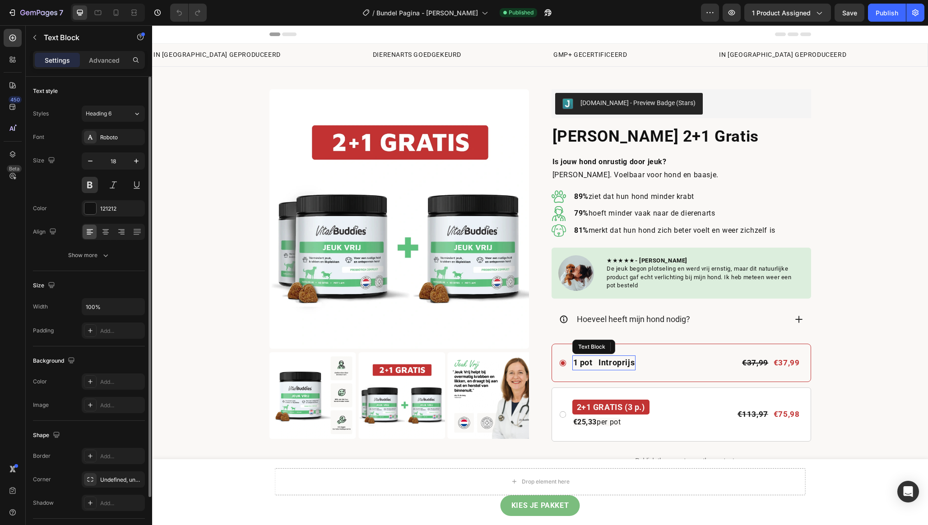
click at [591, 363] on p "1 pot Introprijs" at bounding box center [604, 362] width 62 height 13
click at [91, 186] on button at bounding box center [90, 185] width 16 height 16
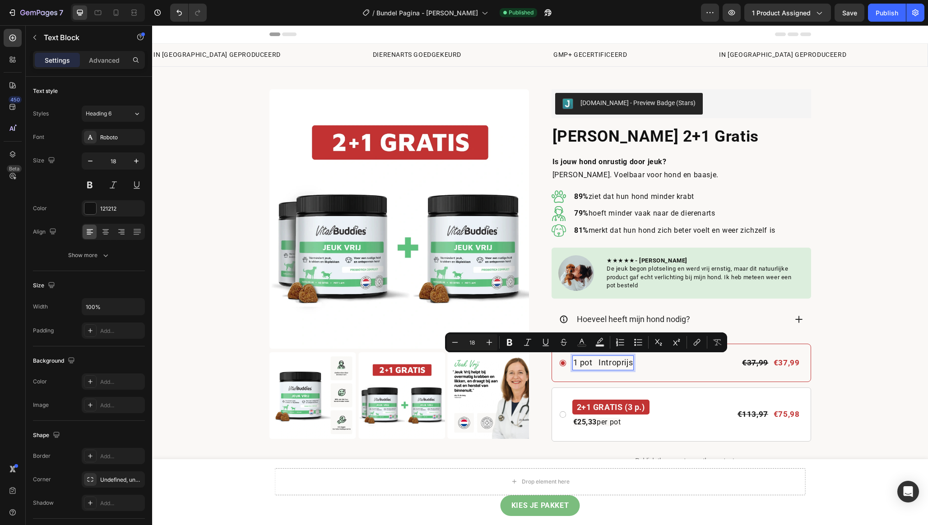
click at [588, 363] on p "1 pot Introprijs" at bounding box center [603, 362] width 60 height 13
drag, startPoint x: 593, startPoint y: 363, endPoint x: 573, endPoint y: 364, distance: 20.8
click at [573, 364] on p "1 pot Introprijs" at bounding box center [603, 362] width 60 height 13
click at [509, 343] on icon "Editor contextual toolbar" at bounding box center [506, 342] width 9 height 9
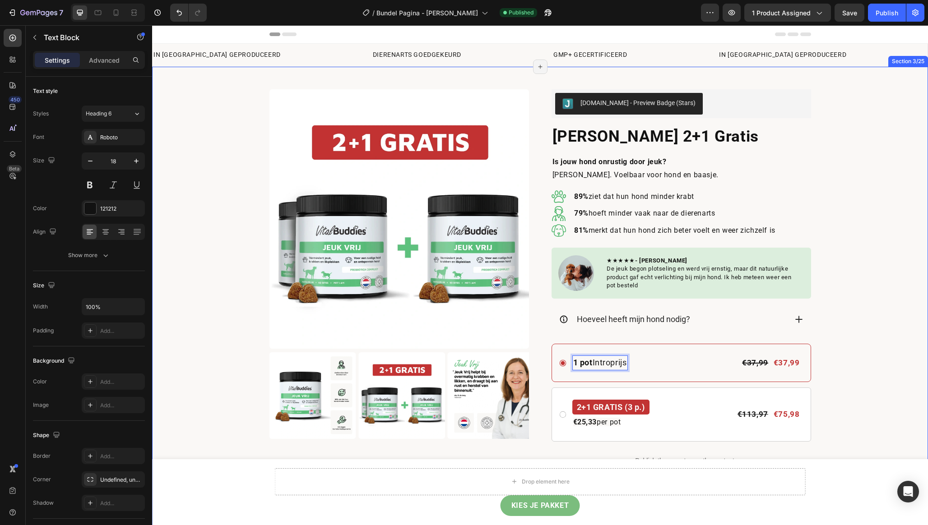
click at [870, 296] on div "Product Images Judge.me - Preview Badge (Stars) Judge.me Jeuk Vrij 2+1 Gratis P…" at bounding box center [540, 368] width 776 height 558
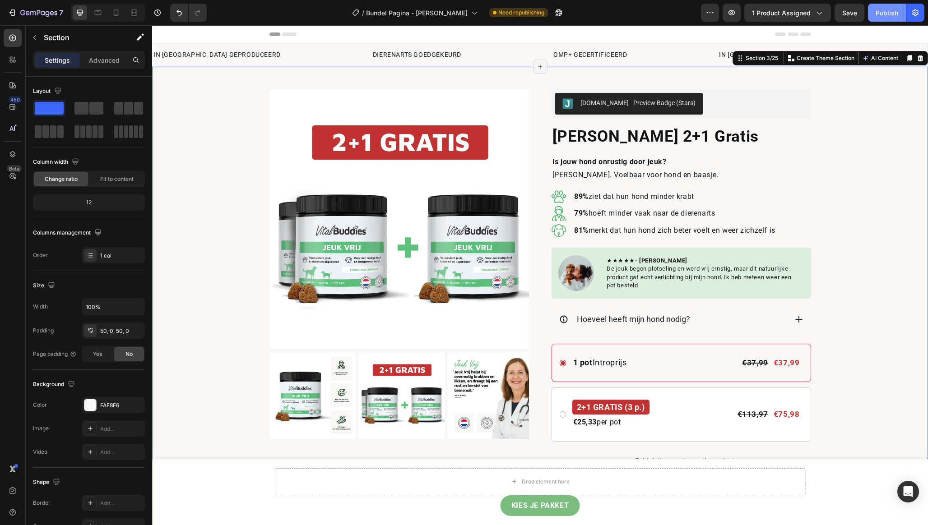
click at [884, 16] on div "Publish" at bounding box center [886, 12] width 23 height 9
click at [114, 14] on icon at bounding box center [116, 12] width 5 height 6
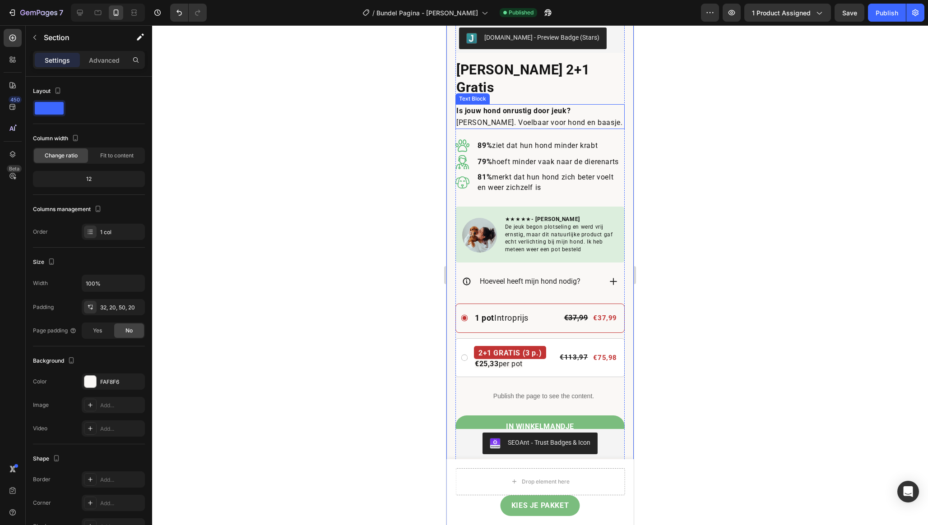
scroll to position [290, 0]
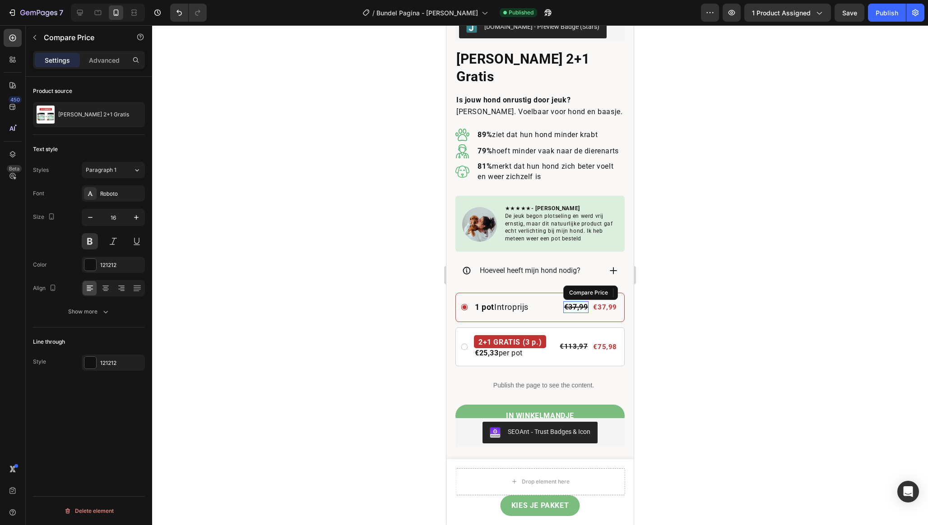
click at [574, 301] on div "€37,99" at bounding box center [576, 307] width 26 height 12
click at [573, 341] on div "€113,97" at bounding box center [574, 346] width 30 height 11
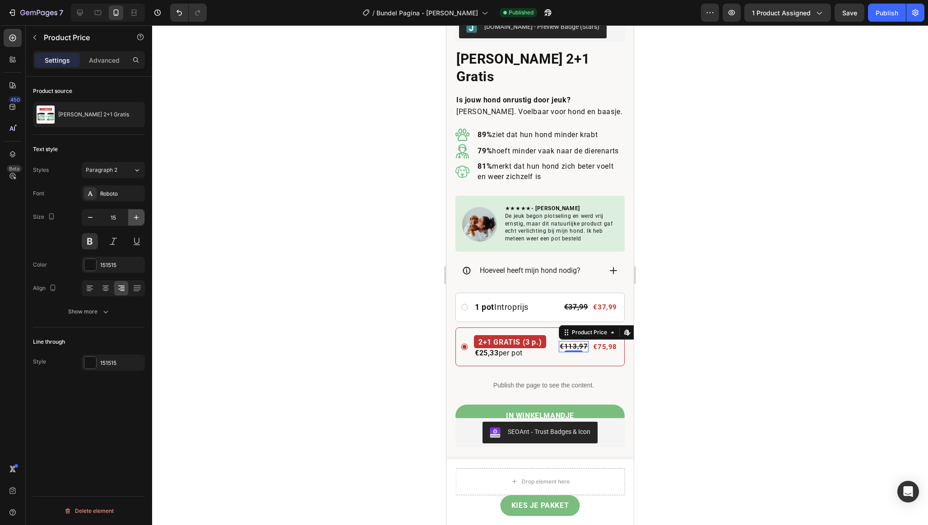
click at [140, 220] on icon "button" at bounding box center [136, 217] width 9 height 9
type input "16"
click at [575, 301] on div "€37,99" at bounding box center [576, 307] width 26 height 12
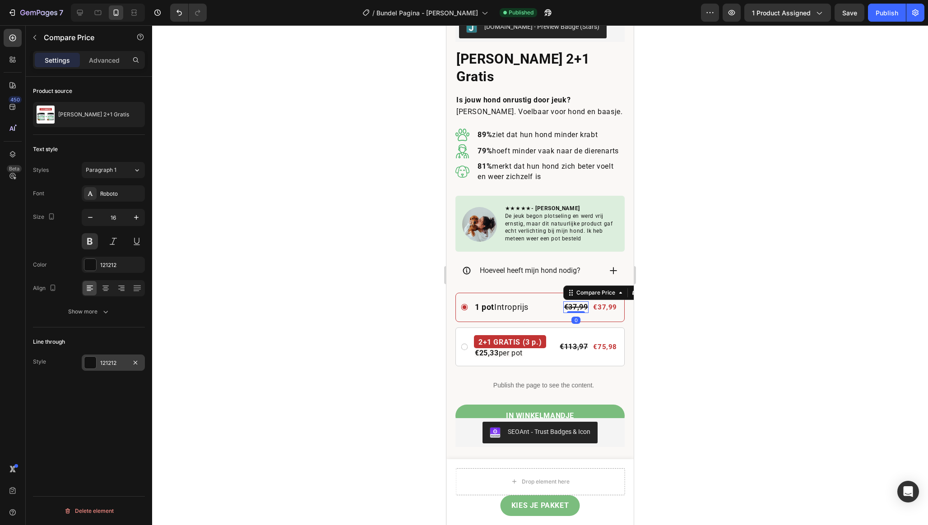
click at [110, 361] on div "121212" at bounding box center [113, 363] width 26 height 8
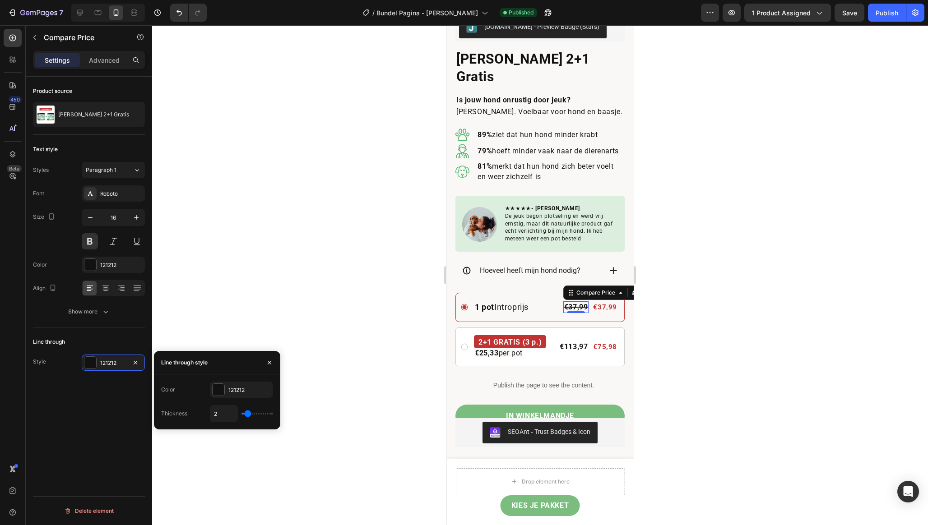
type input "1"
drag, startPoint x: 246, startPoint y: 415, endPoint x: 220, endPoint y: 415, distance: 26.2
type input "1"
click at [220, 415] on div "1" at bounding box center [241, 413] width 63 height 17
click at [377, 337] on div at bounding box center [540, 275] width 776 height 500
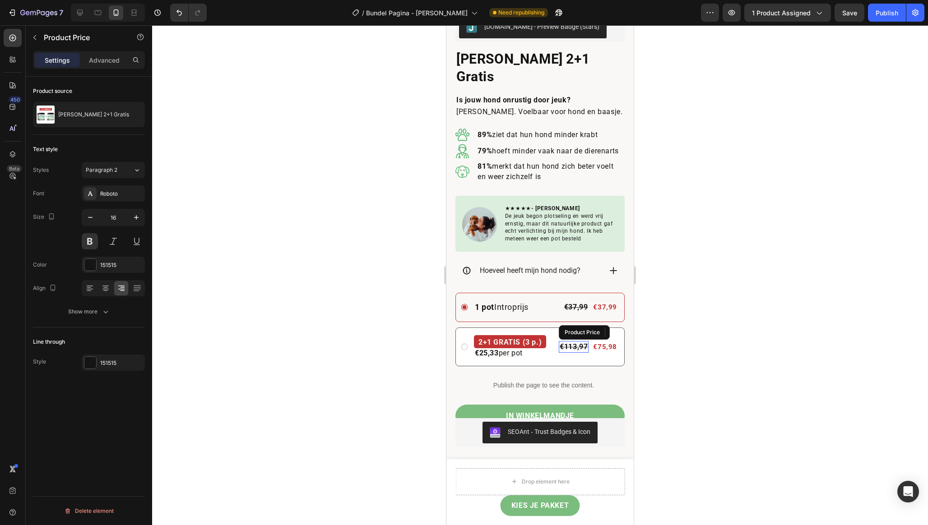
click at [575, 341] on div "€113,97" at bounding box center [574, 347] width 30 height 12
click at [575, 301] on div "€37,99" at bounding box center [576, 307] width 26 height 12
click at [889, 12] on div "Publish" at bounding box center [886, 12] width 23 height 9
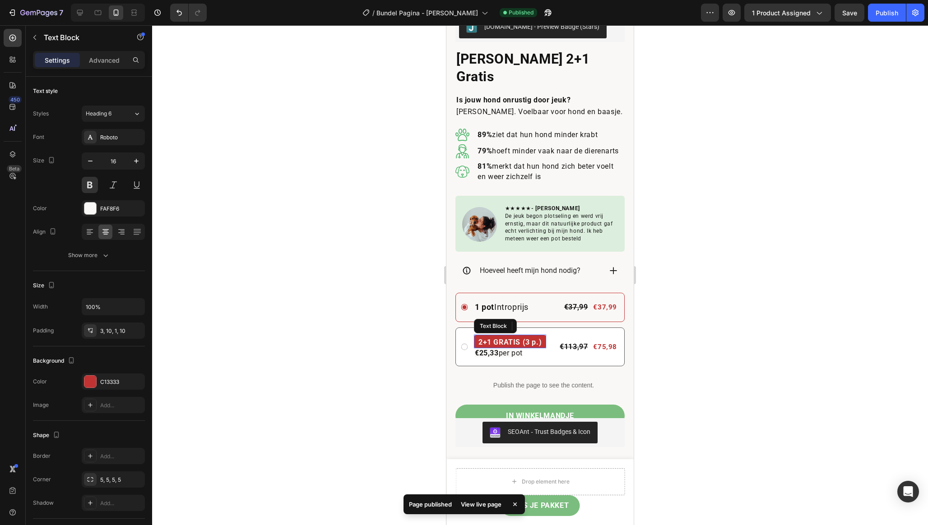
click at [500, 337] on p "2+1 GRATIS (3 p.)" at bounding box center [509, 343] width 63 height 12
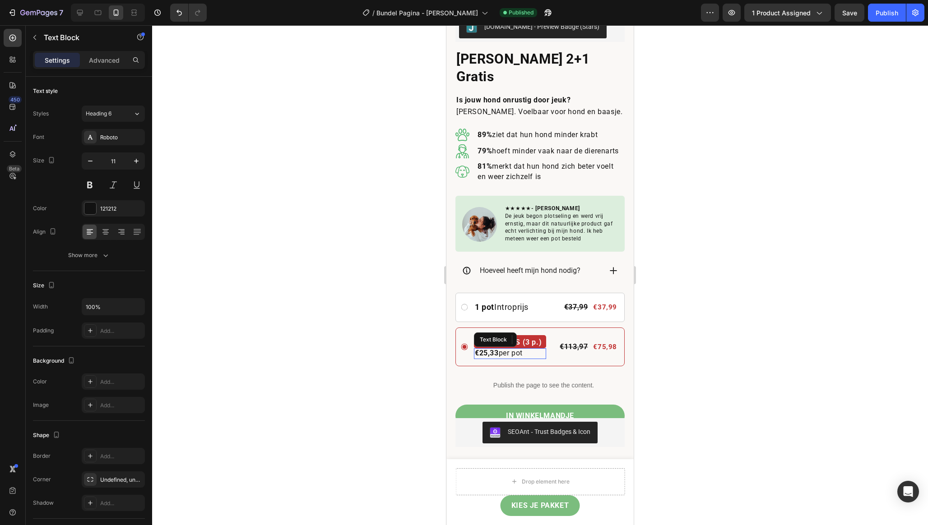
click at [493, 349] on strong "€25,33" at bounding box center [487, 353] width 24 height 9
click at [492, 302] on strong "1 pot" at bounding box center [484, 306] width 19 height 9
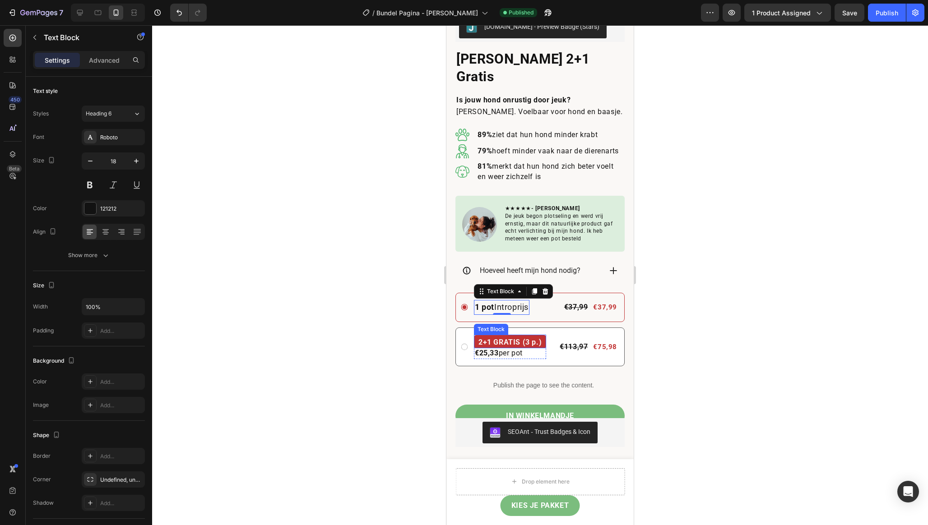
click at [533, 337] on p "2+1 GRATIS (3 p.)" at bounding box center [509, 343] width 63 height 12
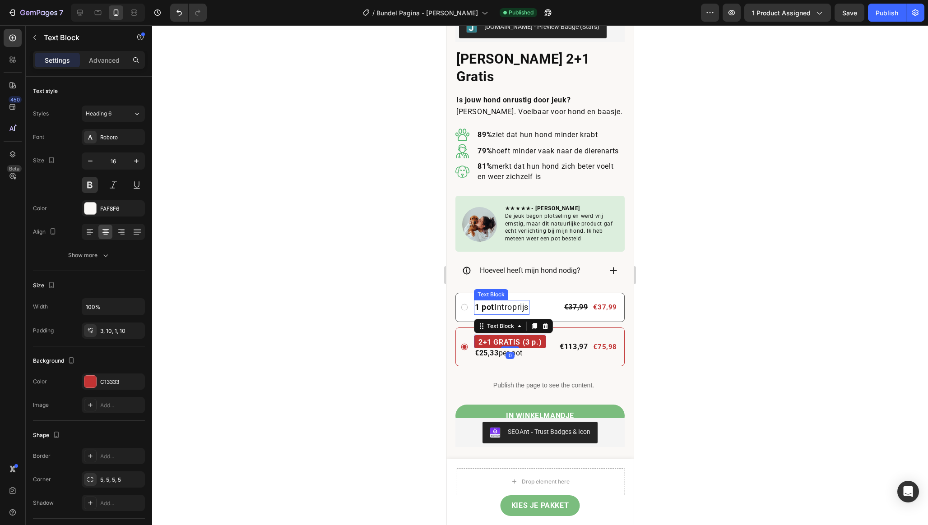
click at [493, 302] on strong "1 pot" at bounding box center [484, 306] width 19 height 9
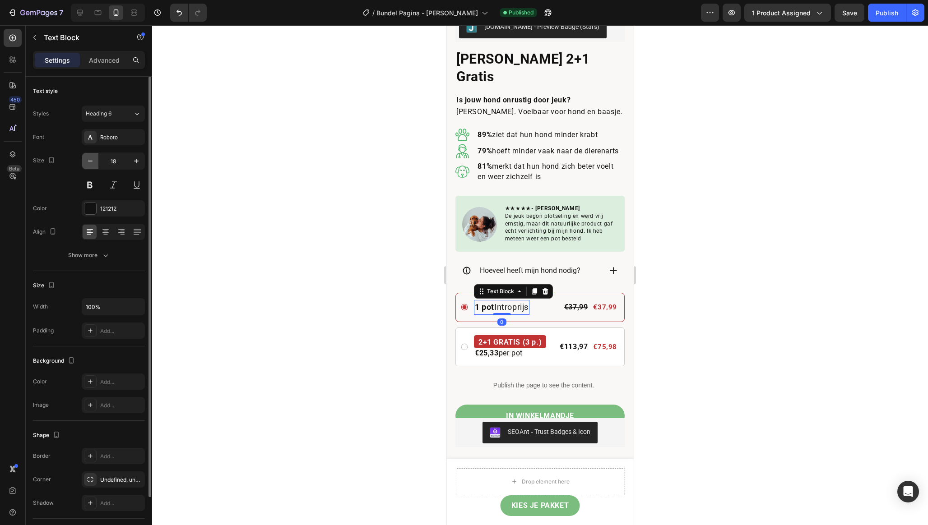
click at [91, 161] on icon "button" at bounding box center [90, 161] width 5 height 1
type input "16"
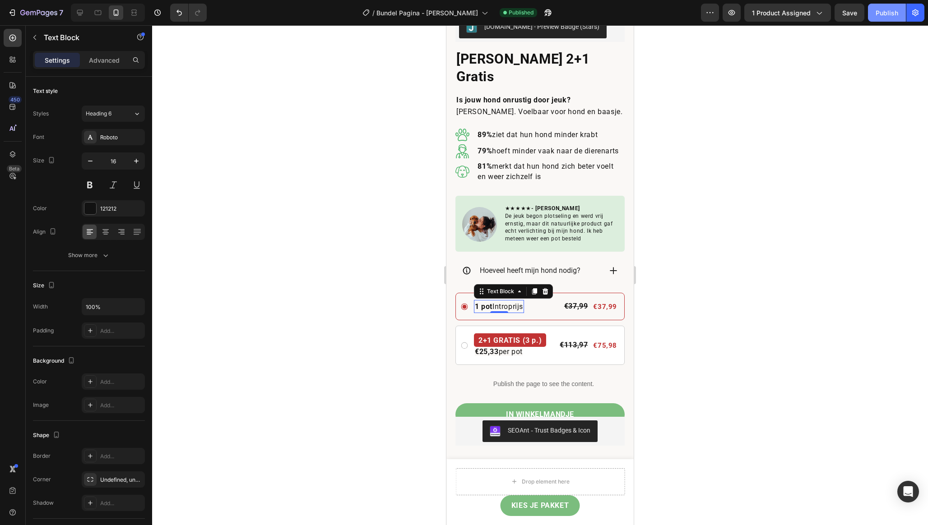
click at [889, 16] on div "Publish" at bounding box center [886, 12] width 23 height 9
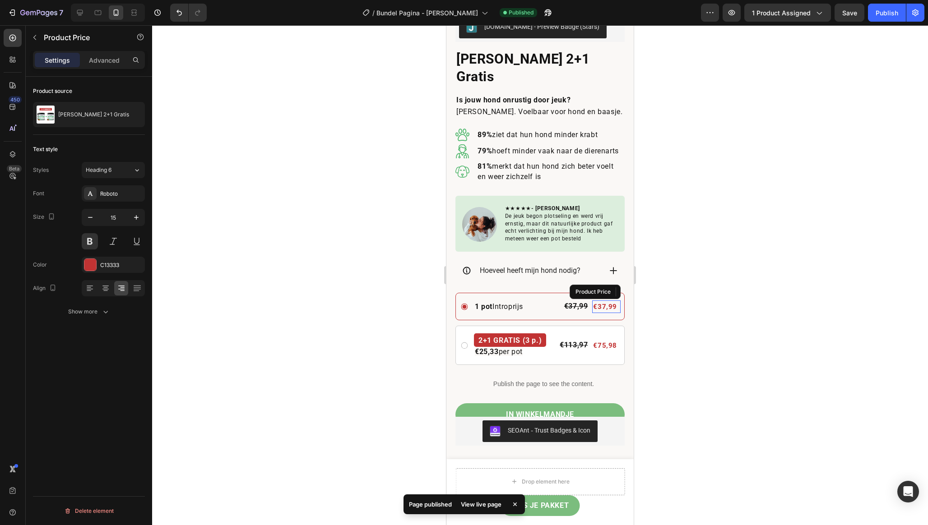
click at [599, 301] on div "€37,99" at bounding box center [605, 307] width 26 height 13
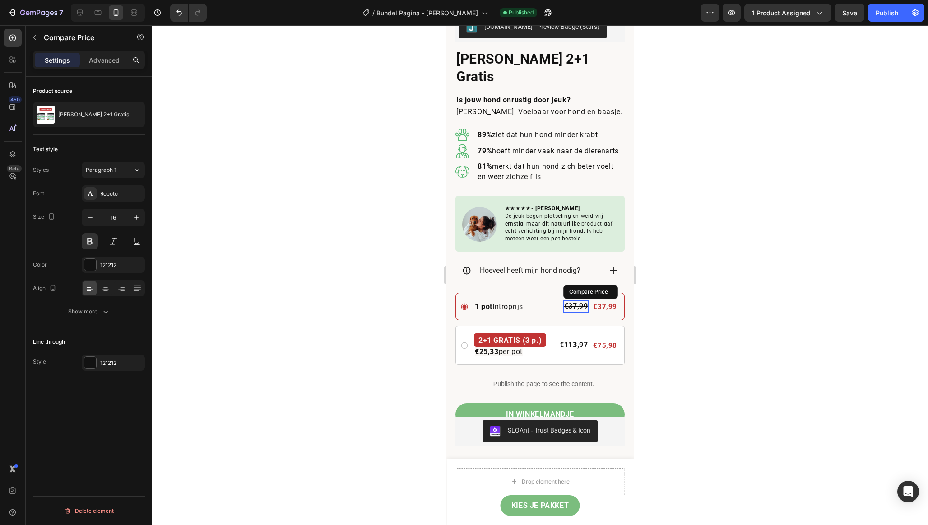
click at [578, 301] on div "€37,99" at bounding box center [576, 307] width 26 height 12
click at [607, 301] on div "€37,99" at bounding box center [605, 307] width 26 height 13
click at [136, 218] on icon "button" at bounding box center [136, 217] width 5 height 5
type input "17"
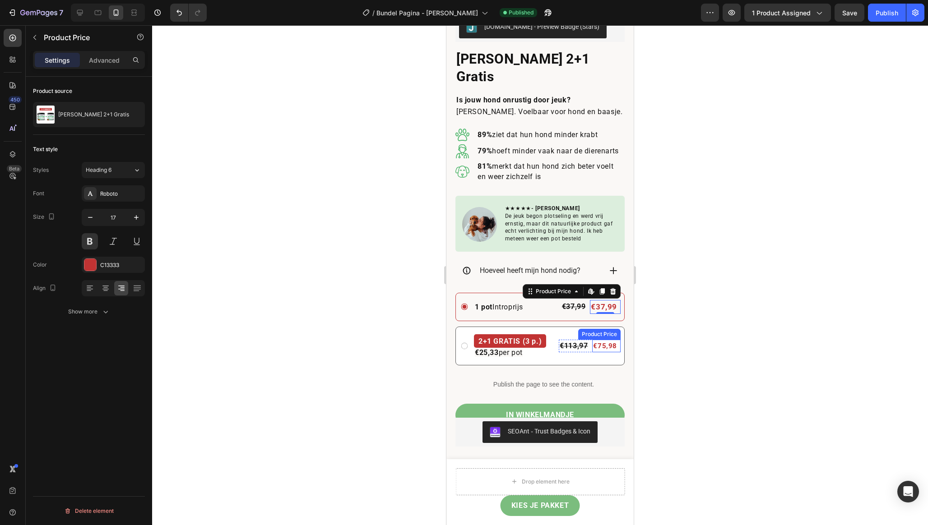
click at [608, 340] on div "€75,98" at bounding box center [605, 346] width 26 height 13
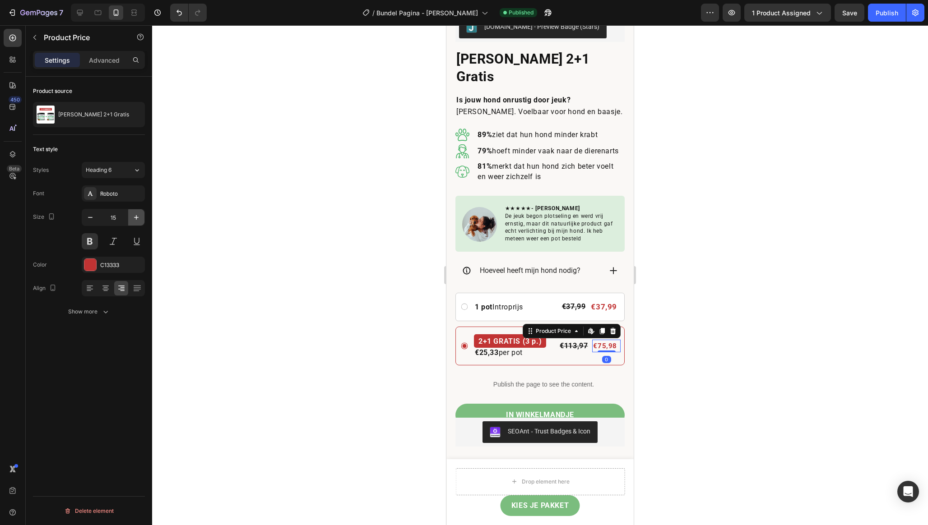
click at [141, 218] on button "button" at bounding box center [136, 217] width 16 height 16
type input "17"
